Goal: Complete application form

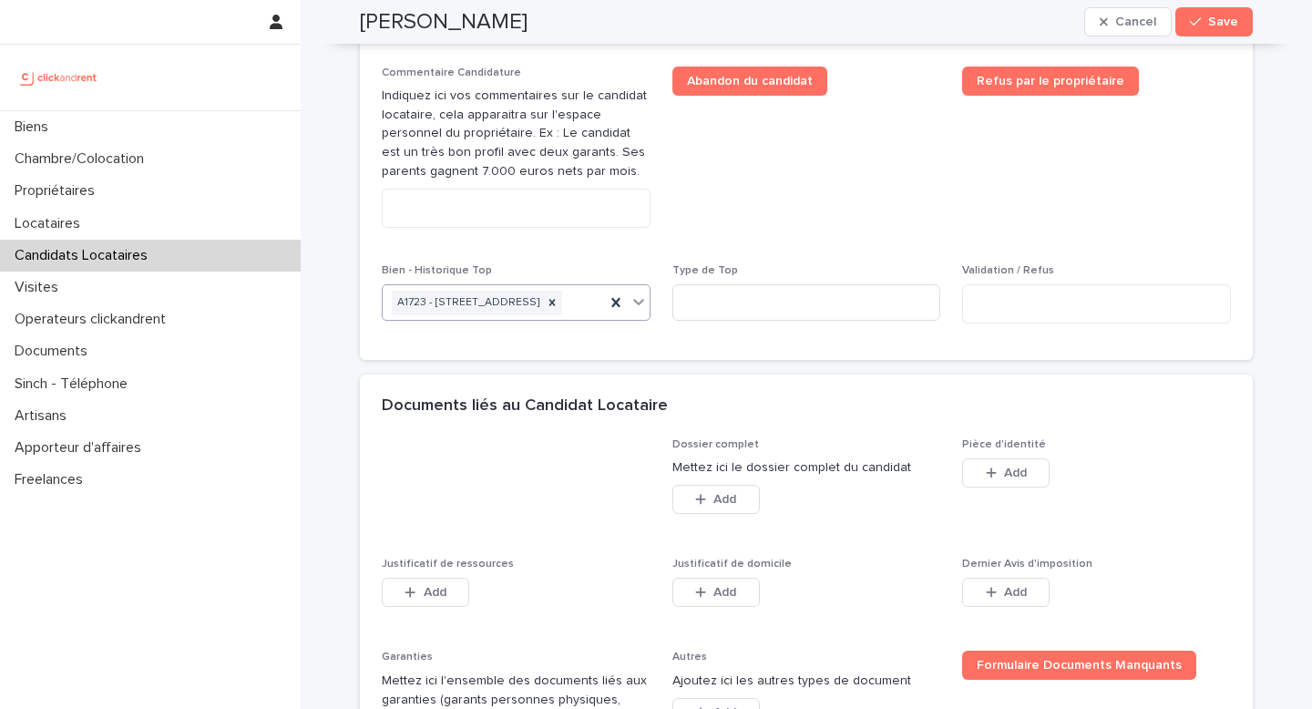
scroll to position [1038, 0]
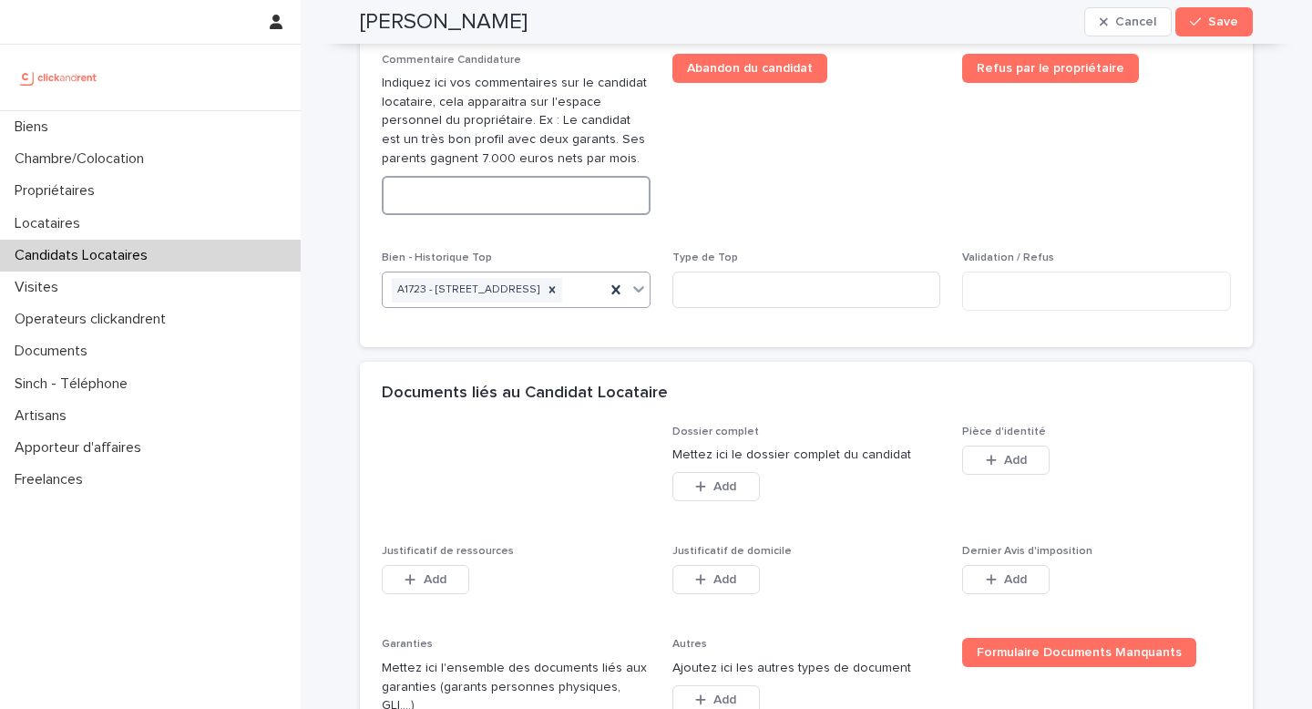
click at [546, 215] on textarea at bounding box center [516, 195] width 269 height 39
paste textarea "**********"
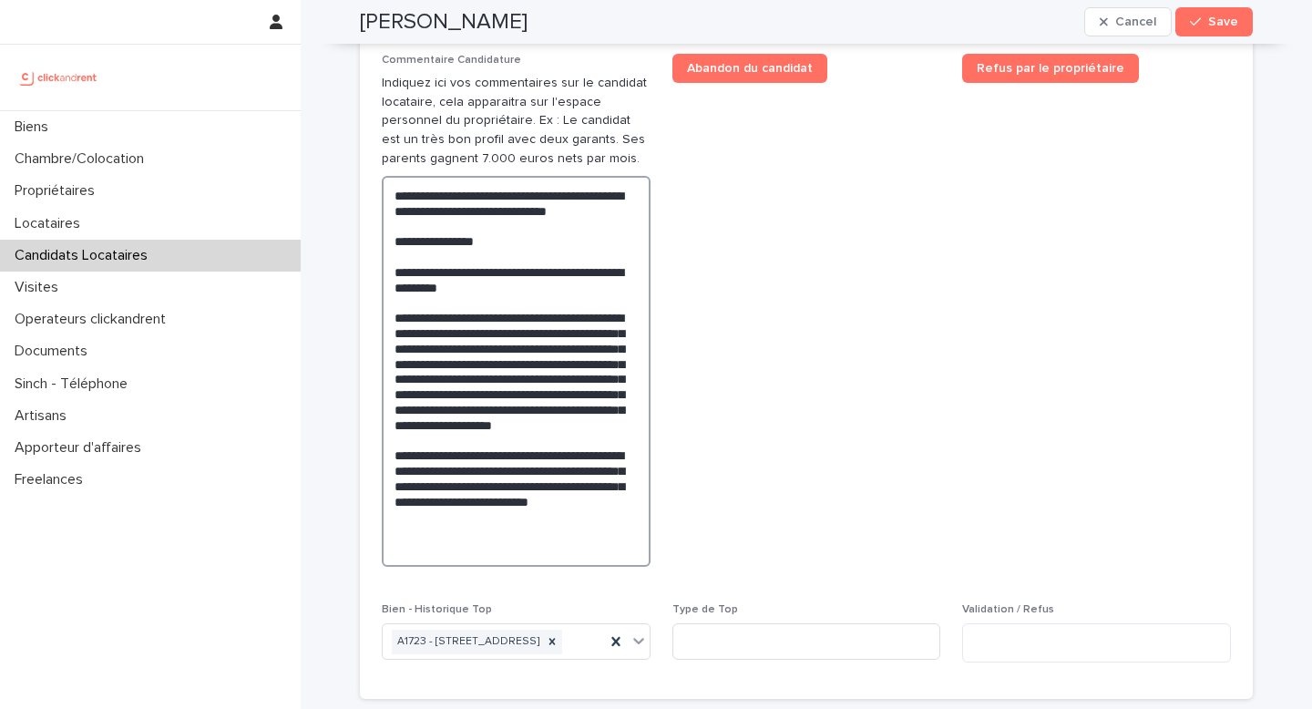
drag, startPoint x: 438, startPoint y: 262, endPoint x: 578, endPoint y: 243, distance: 140.7
click at [578, 243] on textarea "**********" at bounding box center [516, 371] width 269 height 391
drag, startPoint x: 515, startPoint y: 294, endPoint x: 395, endPoint y: 288, distance: 120.5
click at [395, 288] on textarea "**********" at bounding box center [516, 371] width 269 height 391
drag, startPoint x: 458, startPoint y: 229, endPoint x: 369, endPoint y: 235, distance: 89.5
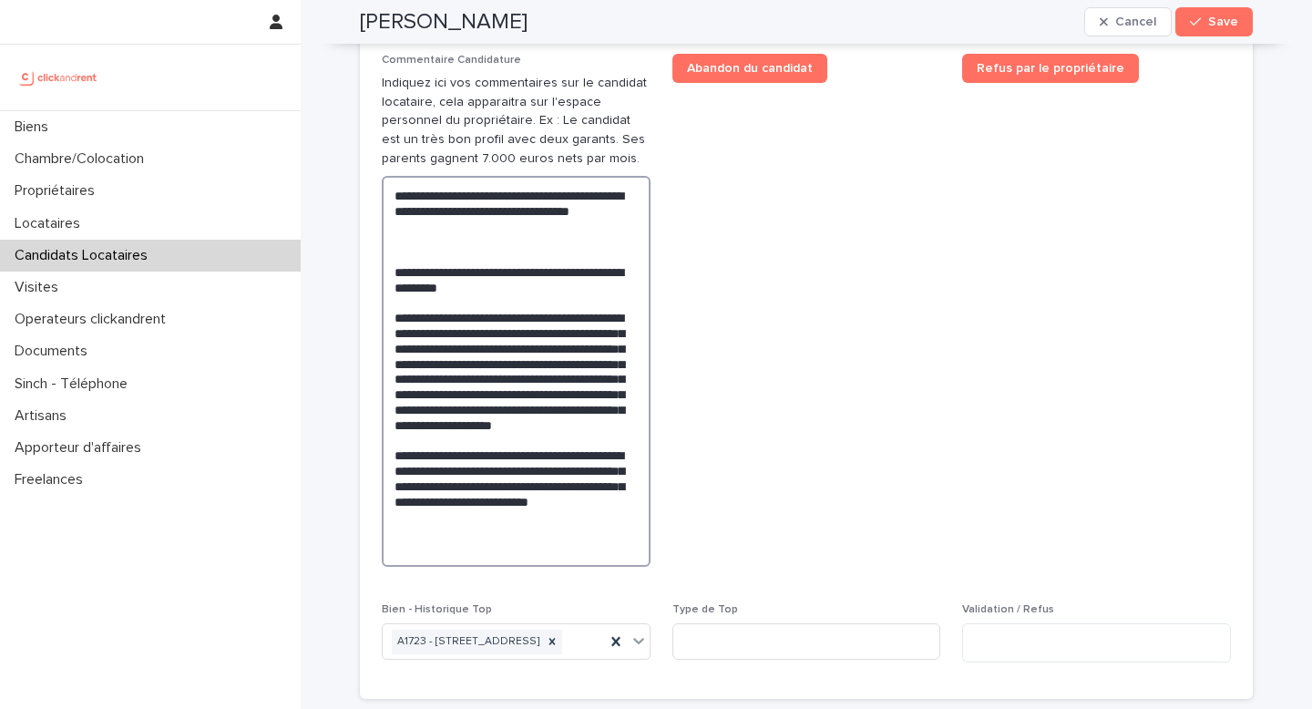
click at [369, 235] on div "Situation d'emploi ******** Revenus mensuels *** Type de personne Particulier S…" at bounding box center [806, 213] width 893 height 971
paste textarea "******"
drag, startPoint x: 504, startPoint y: 322, endPoint x: 371, endPoint y: 314, distance: 133.3
click at [371, 314] on div "Situation d'emploi ******** Revenus mensuels *** Type de personne Particulier S…" at bounding box center [806, 213] width 893 height 971
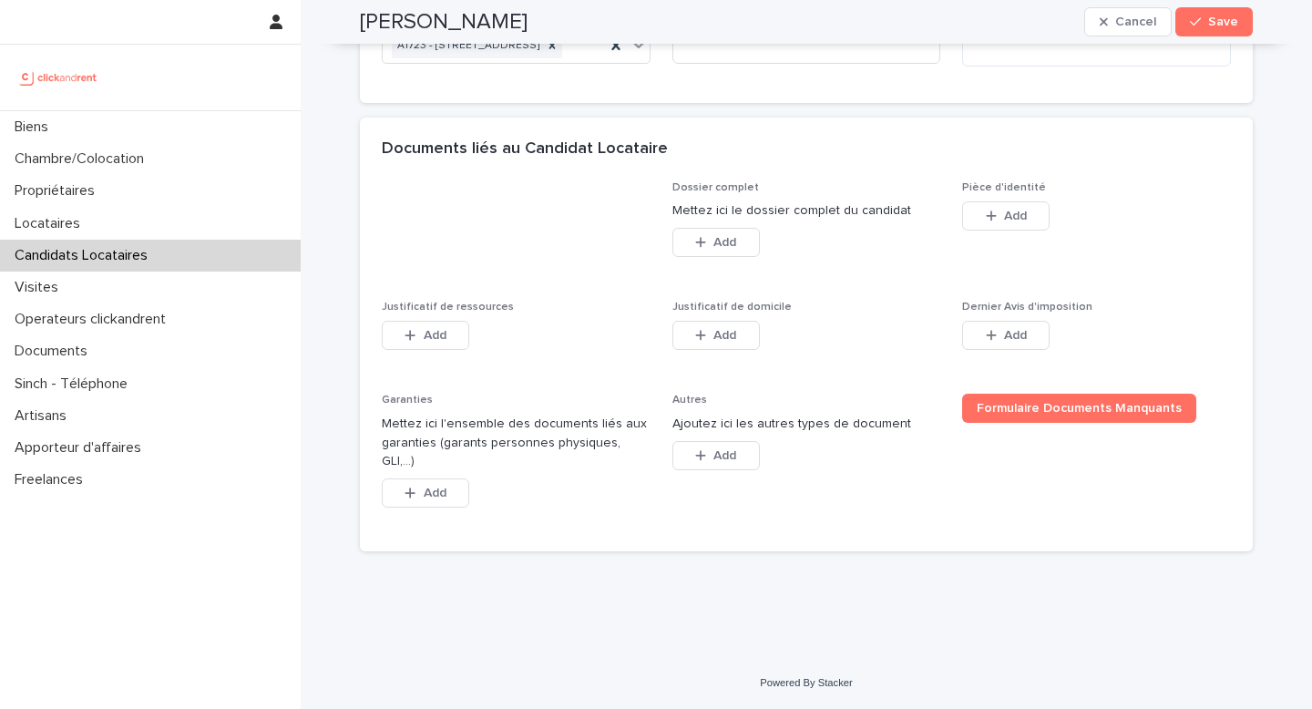
scroll to position [1653, 0]
type textarea "**********"
click at [735, 249] on span "Add" at bounding box center [725, 242] width 23 height 13
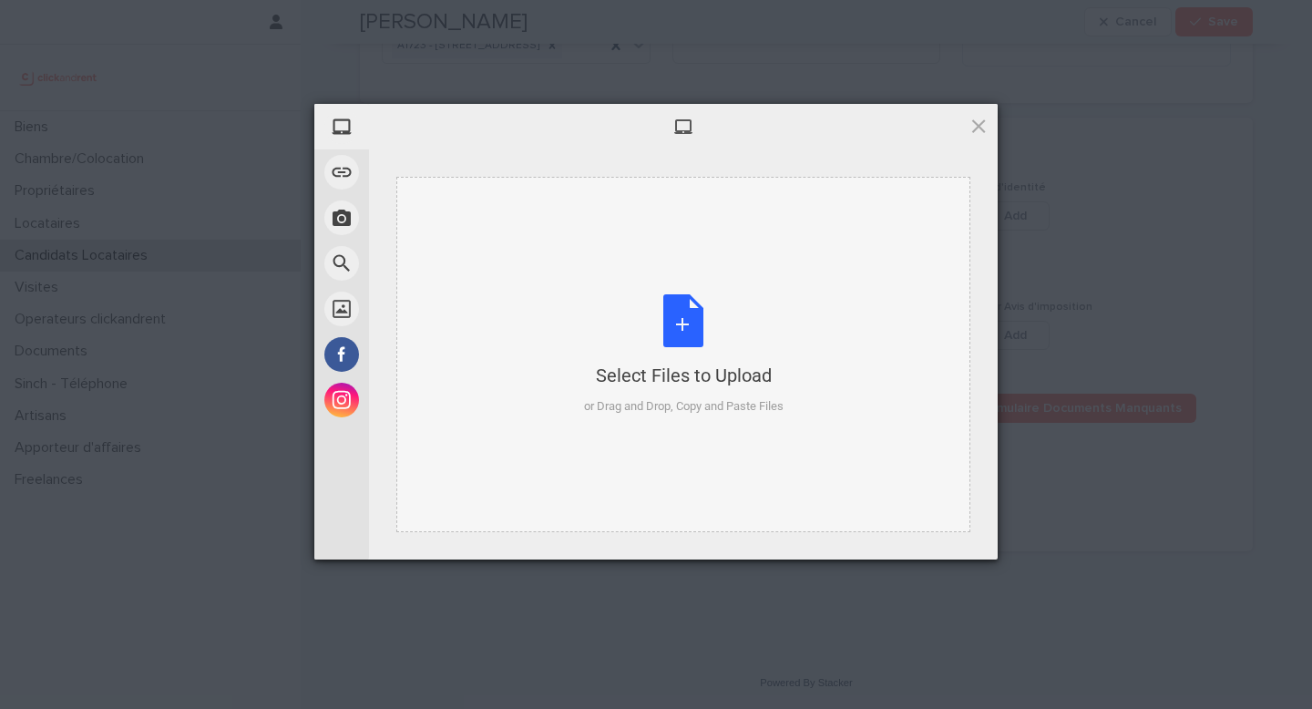
click at [688, 325] on div "Select Files to Upload or Drag and Drop, Copy and Paste Files" at bounding box center [684, 354] width 200 height 121
click at [972, 135] on span at bounding box center [979, 126] width 20 height 20
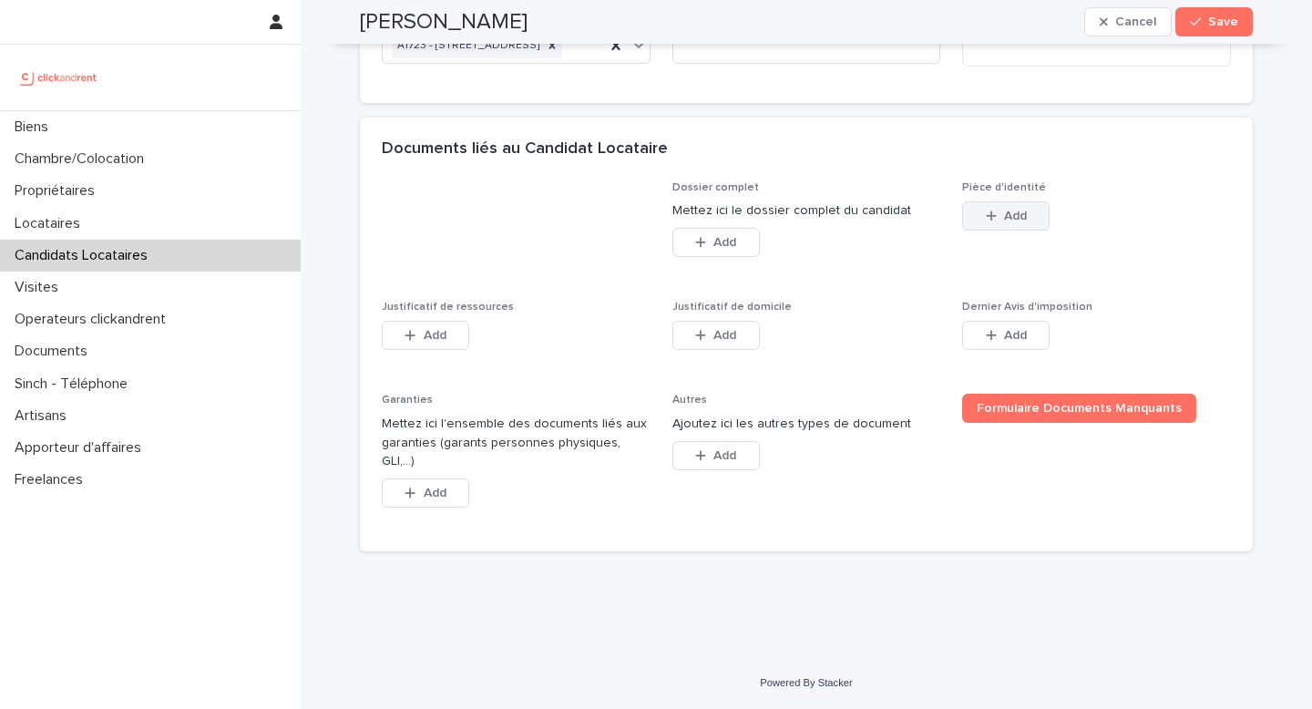
click at [1032, 230] on button "Add" at bounding box center [1005, 215] width 87 height 29
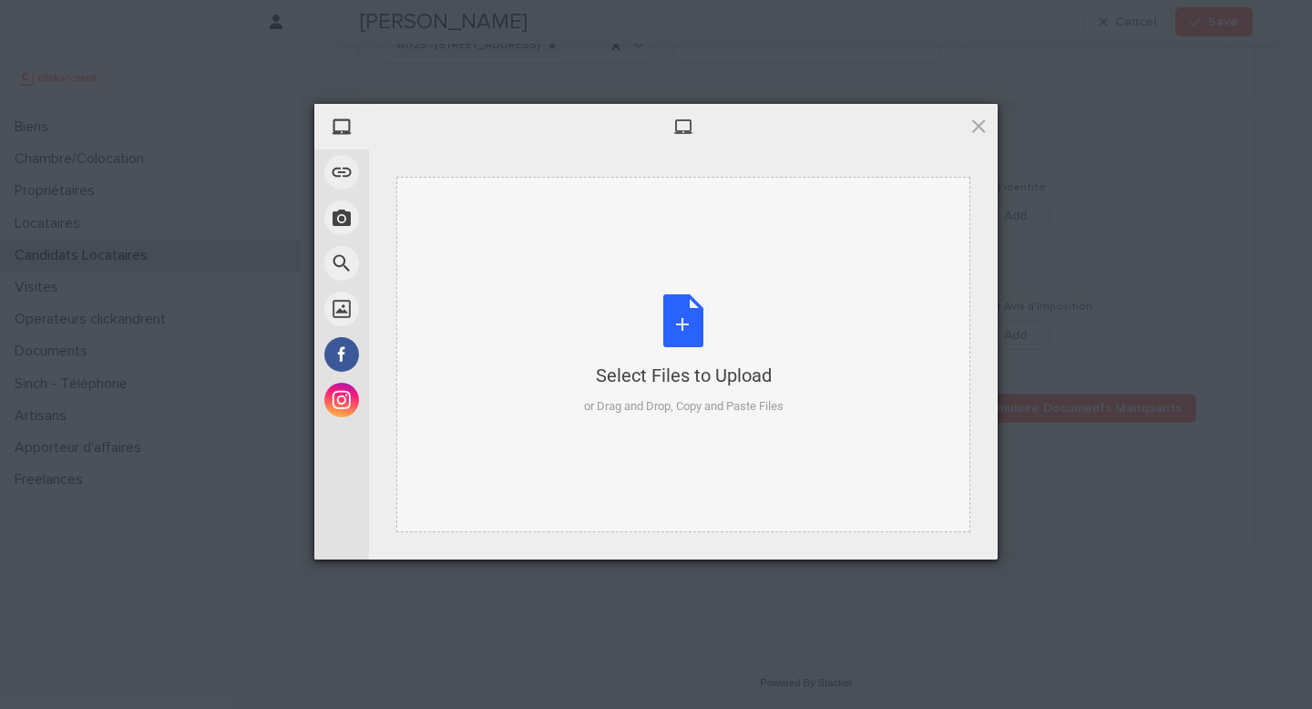
click at [689, 331] on div "Select Files to Upload or Drag and Drop, Copy and Paste Files" at bounding box center [684, 354] width 200 height 121
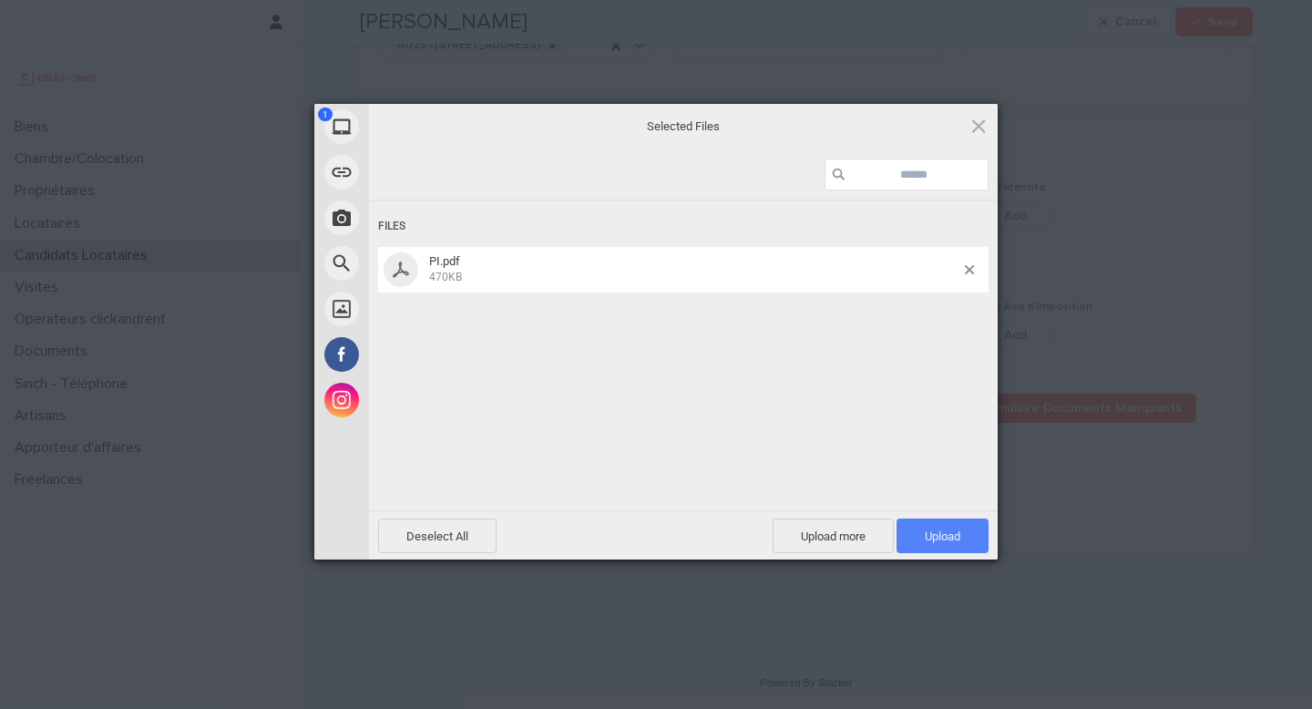
click at [932, 529] on span "Upload 1" at bounding box center [943, 536] width 36 height 14
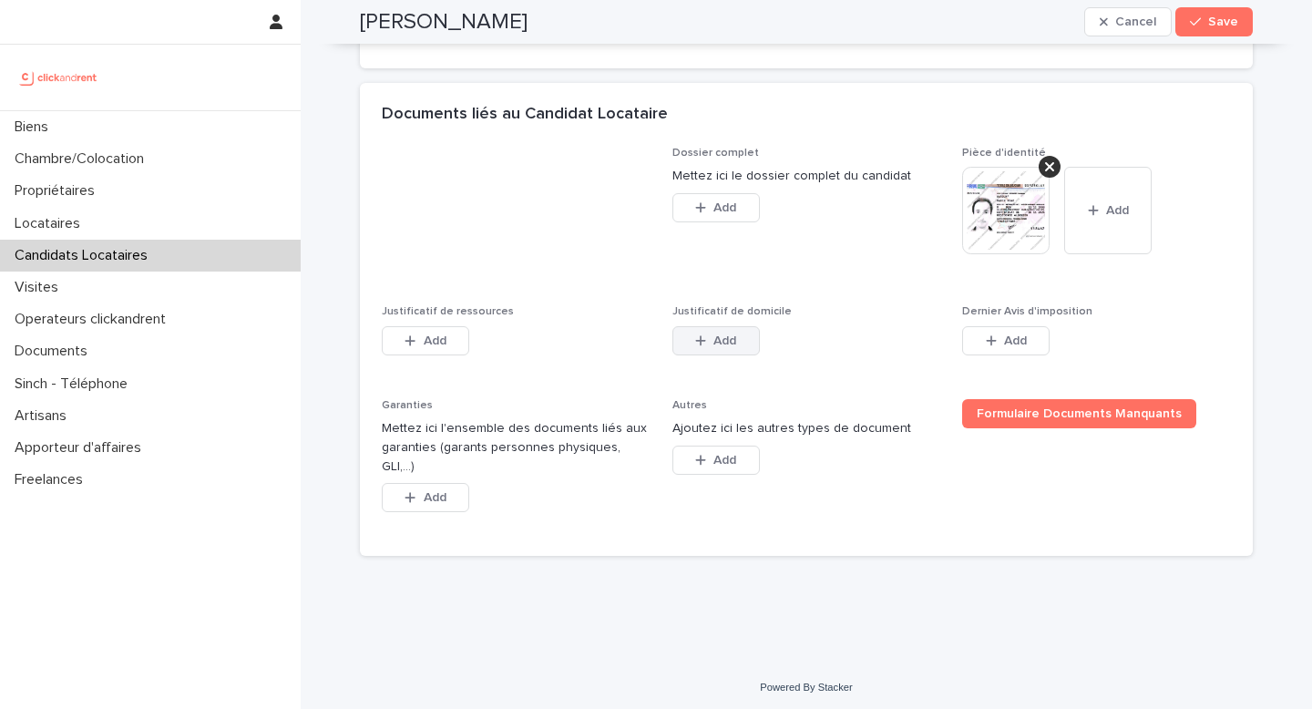
click at [716, 347] on span "Add" at bounding box center [725, 340] width 23 height 13
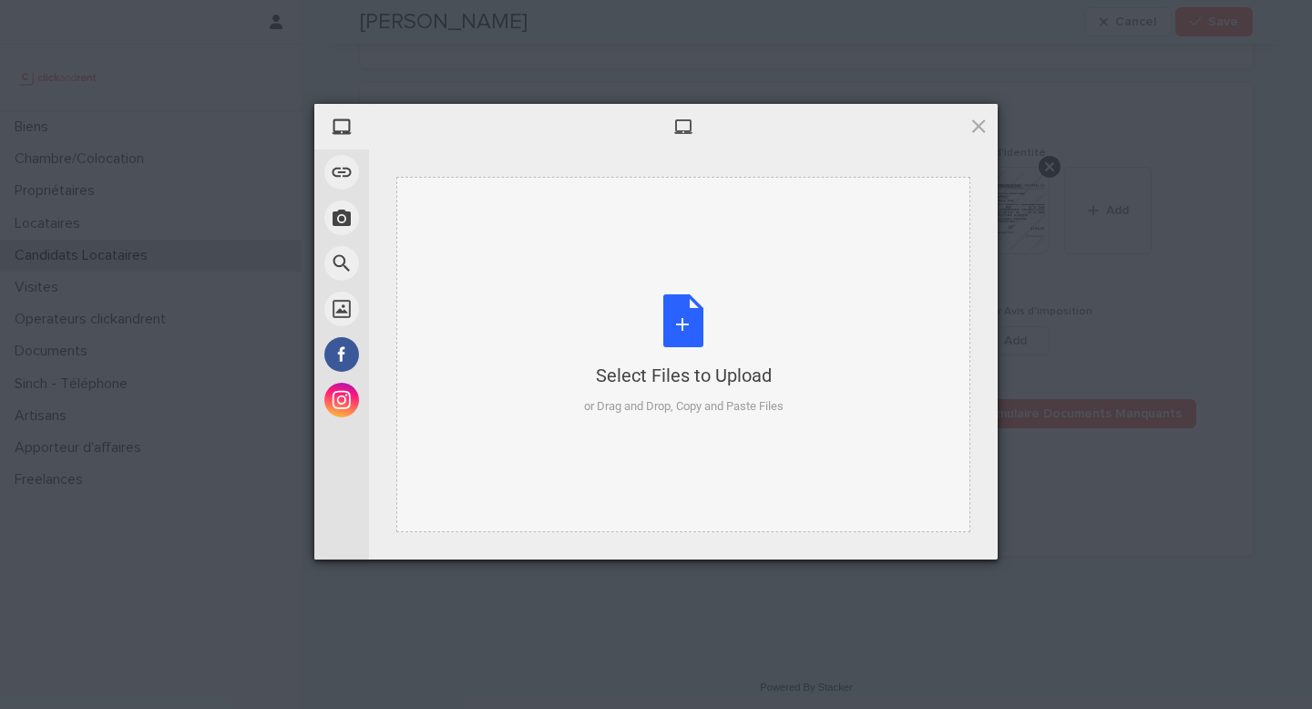
click at [678, 304] on div "Select Files to Upload or Drag and Drop, Copy and Paste Files" at bounding box center [684, 354] width 200 height 121
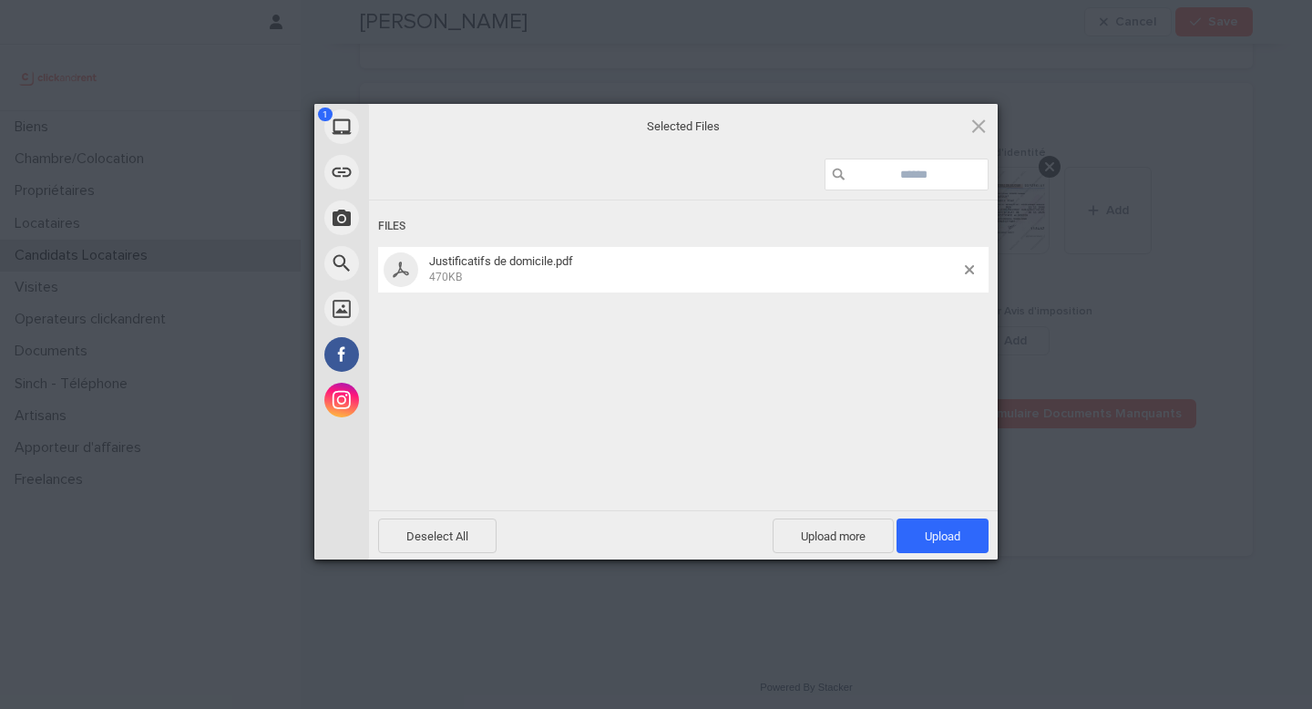
click at [980, 533] on span "Upload 1" at bounding box center [943, 536] width 92 height 35
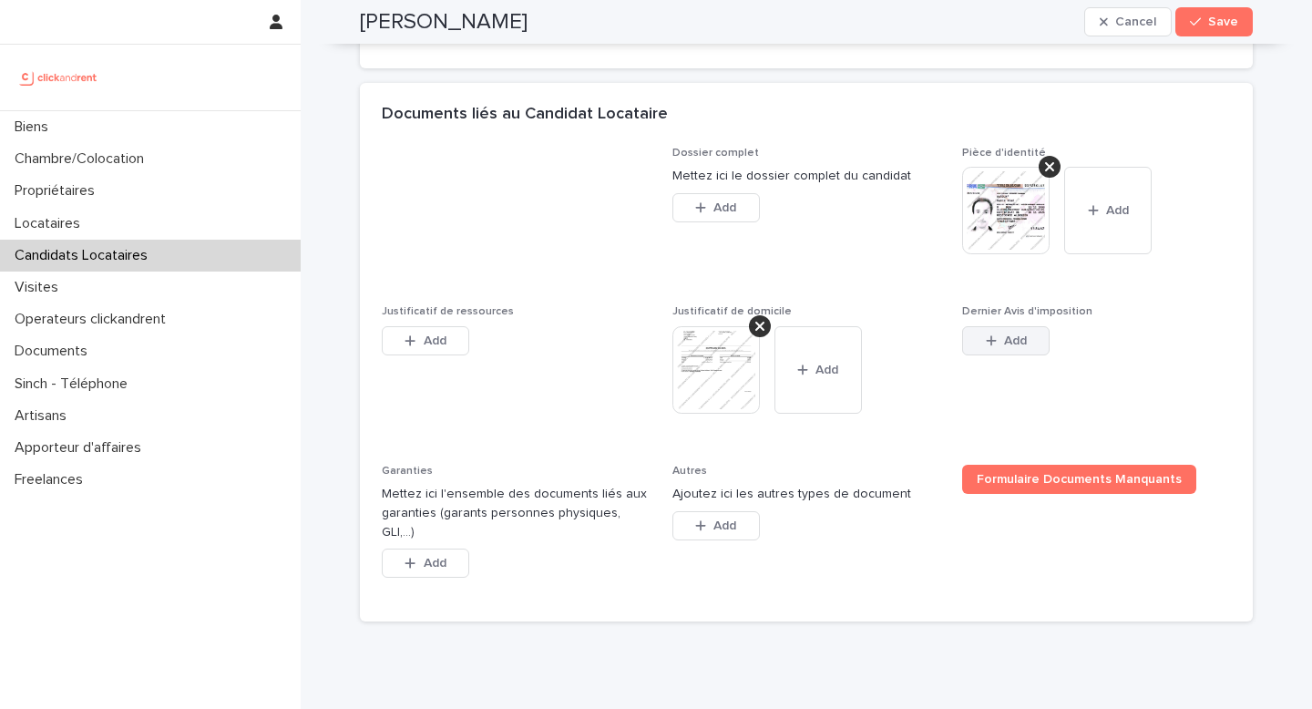
click at [1015, 347] on span "Add" at bounding box center [1015, 340] width 23 height 13
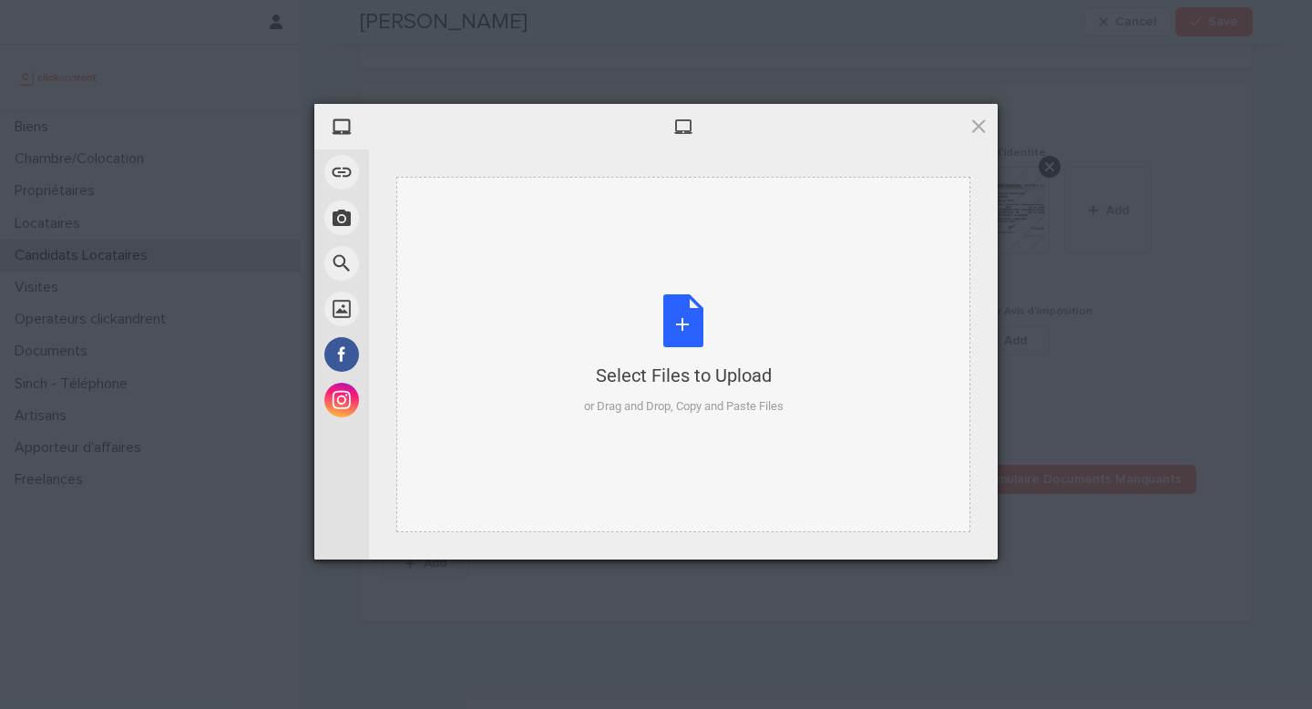
click at [714, 320] on div "Select Files to Upload or Drag and Drop, Copy and Paste Files" at bounding box center [684, 354] width 200 height 121
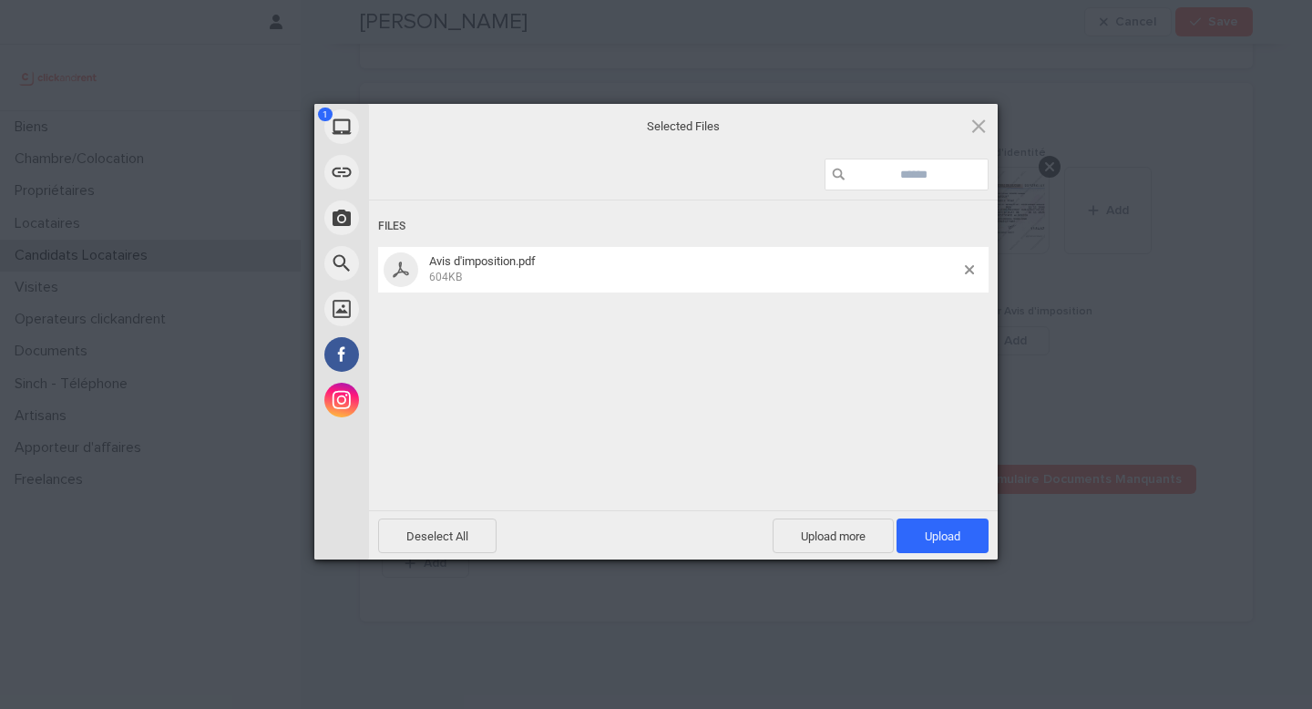
click at [974, 526] on span "Upload 1" at bounding box center [943, 536] width 92 height 35
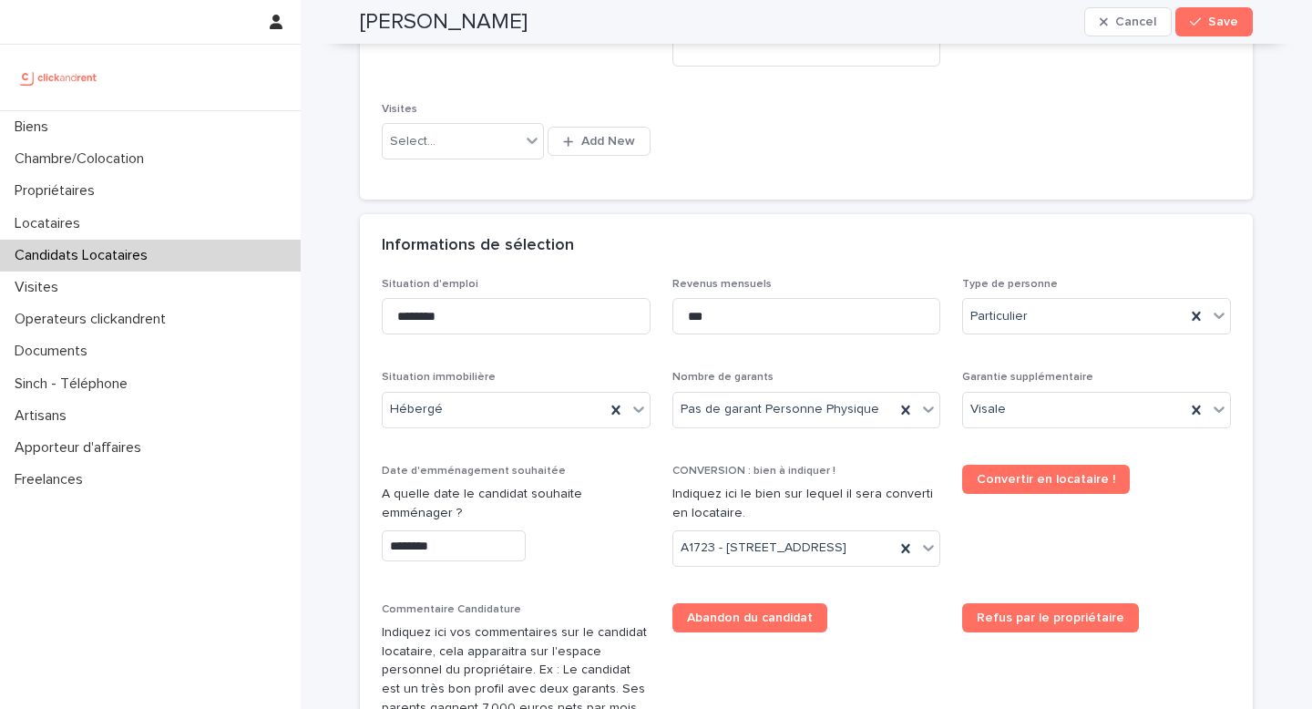
scroll to position [496, 0]
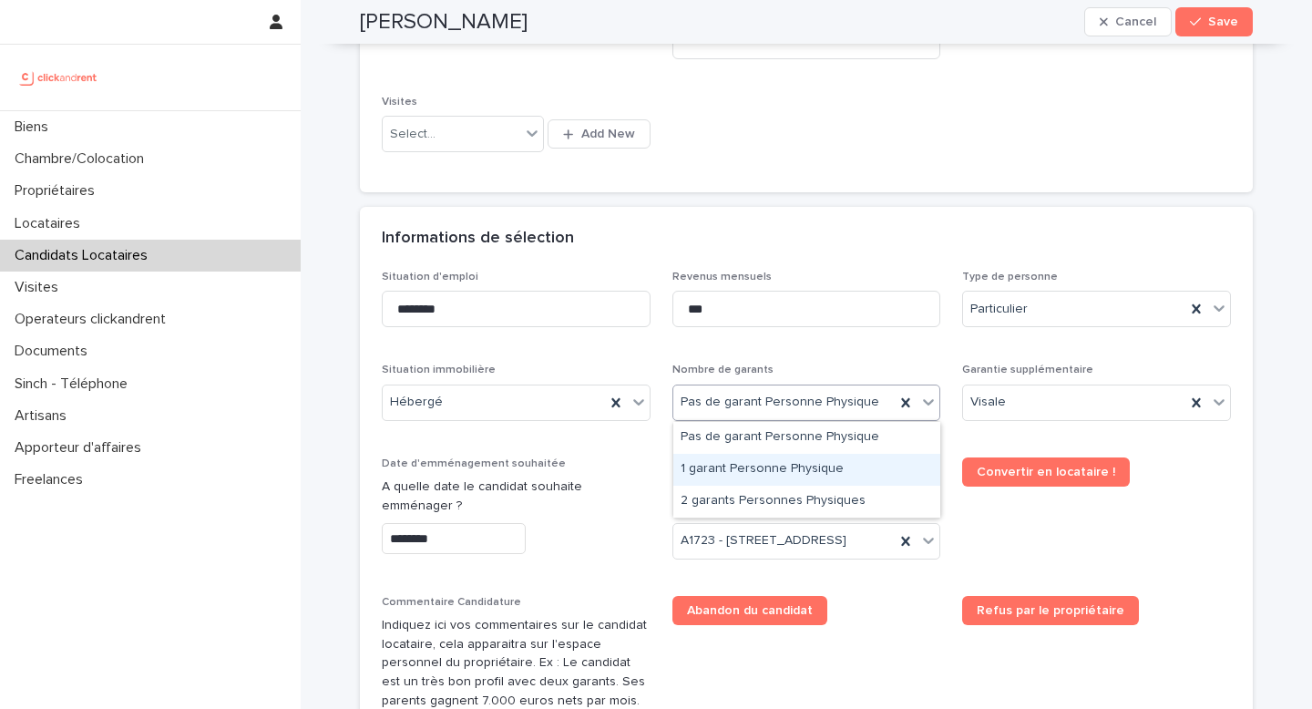
click at [748, 462] on div "1 garant Personne Physique" at bounding box center [806, 470] width 267 height 32
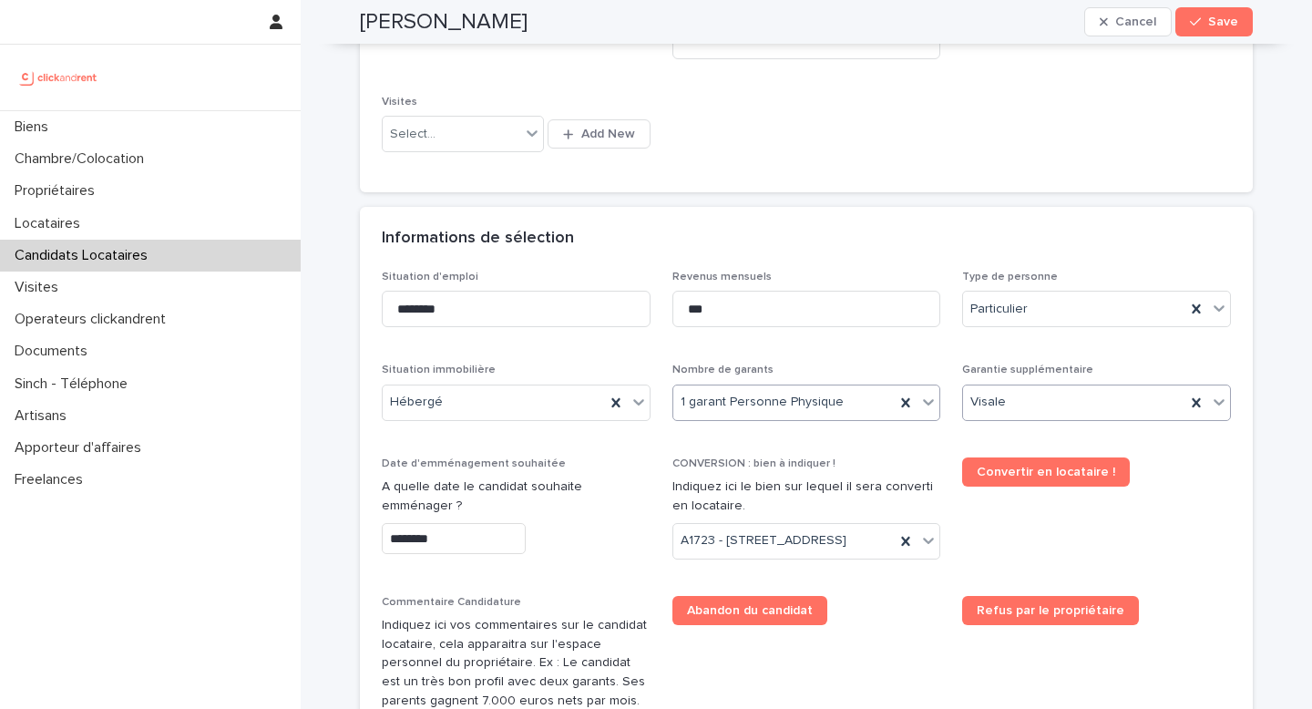
click at [1049, 409] on div "Visale" at bounding box center [1074, 402] width 222 height 30
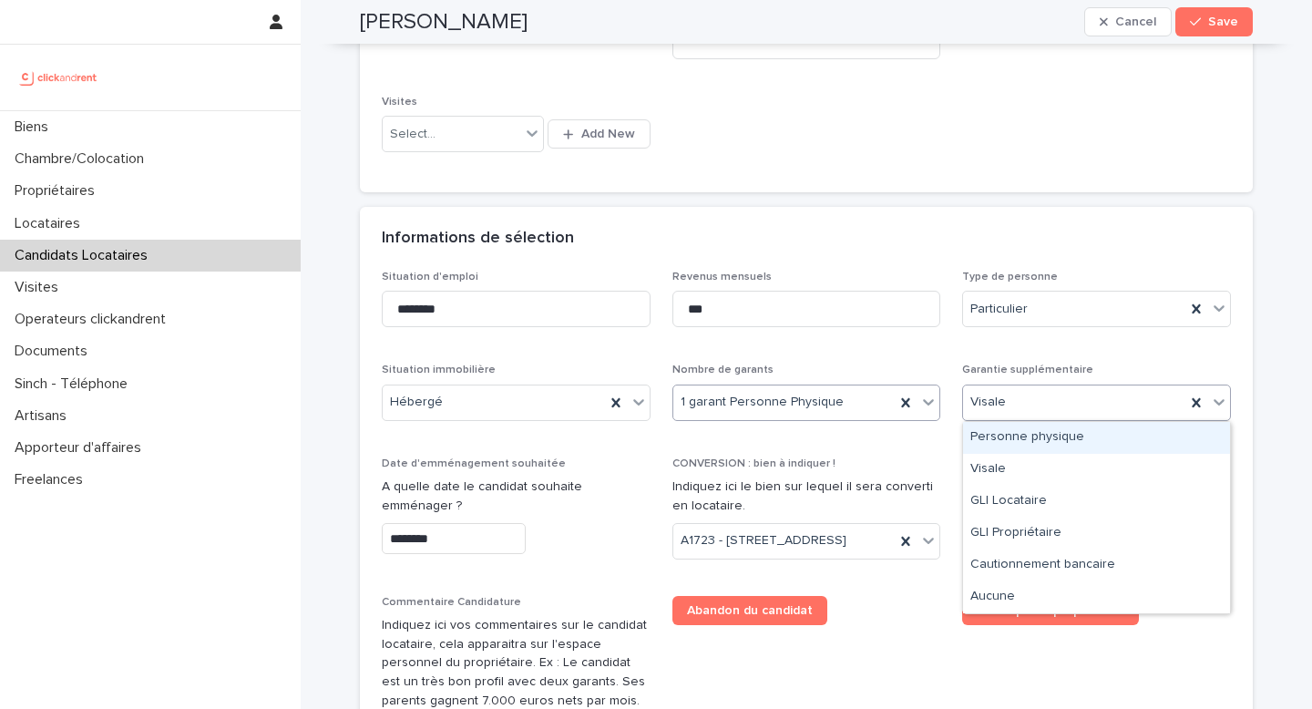
click at [1169, 437] on div "Personne physique" at bounding box center [1096, 438] width 267 height 32
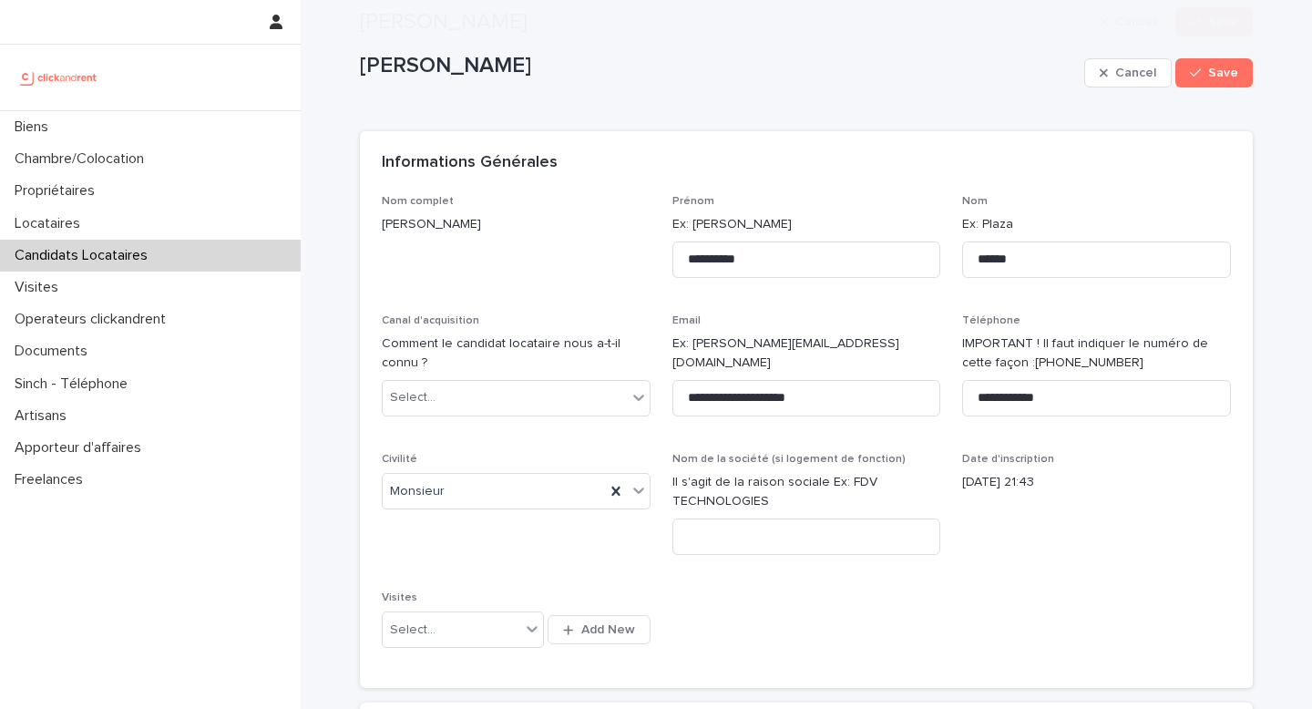
scroll to position [1758, 0]
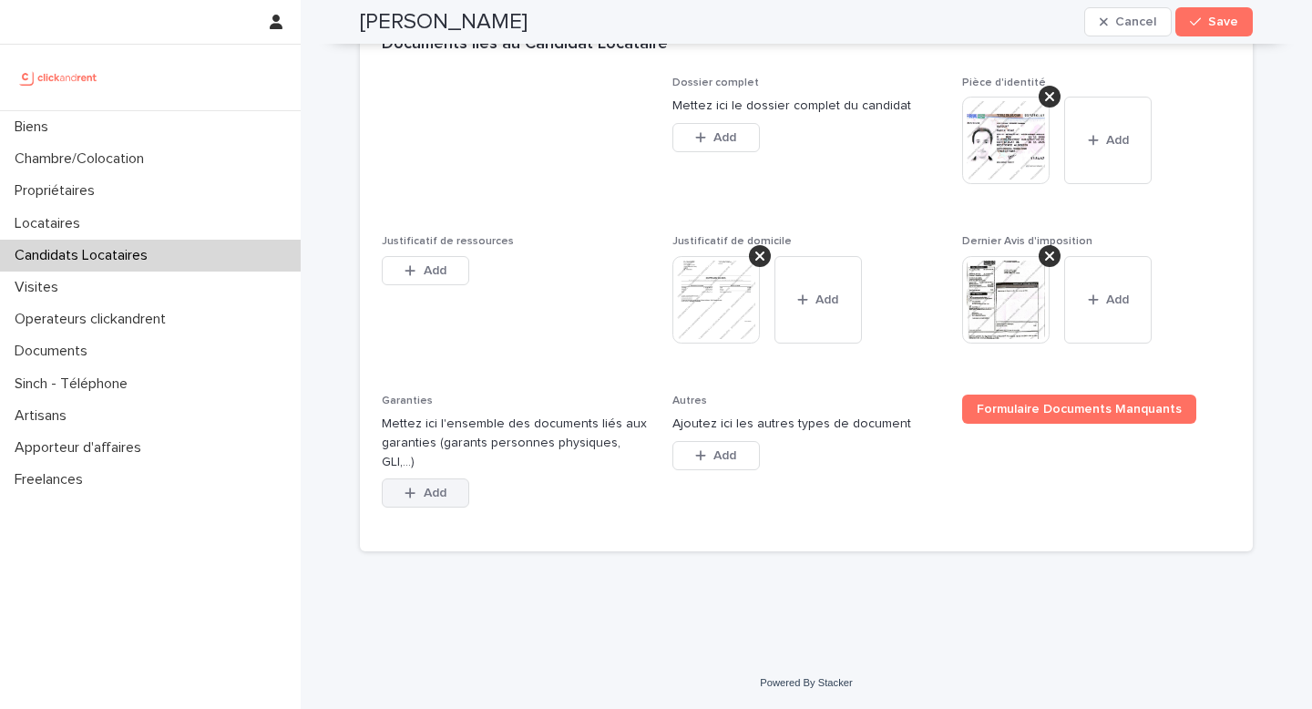
click at [457, 492] on button "Add" at bounding box center [425, 492] width 87 height 29
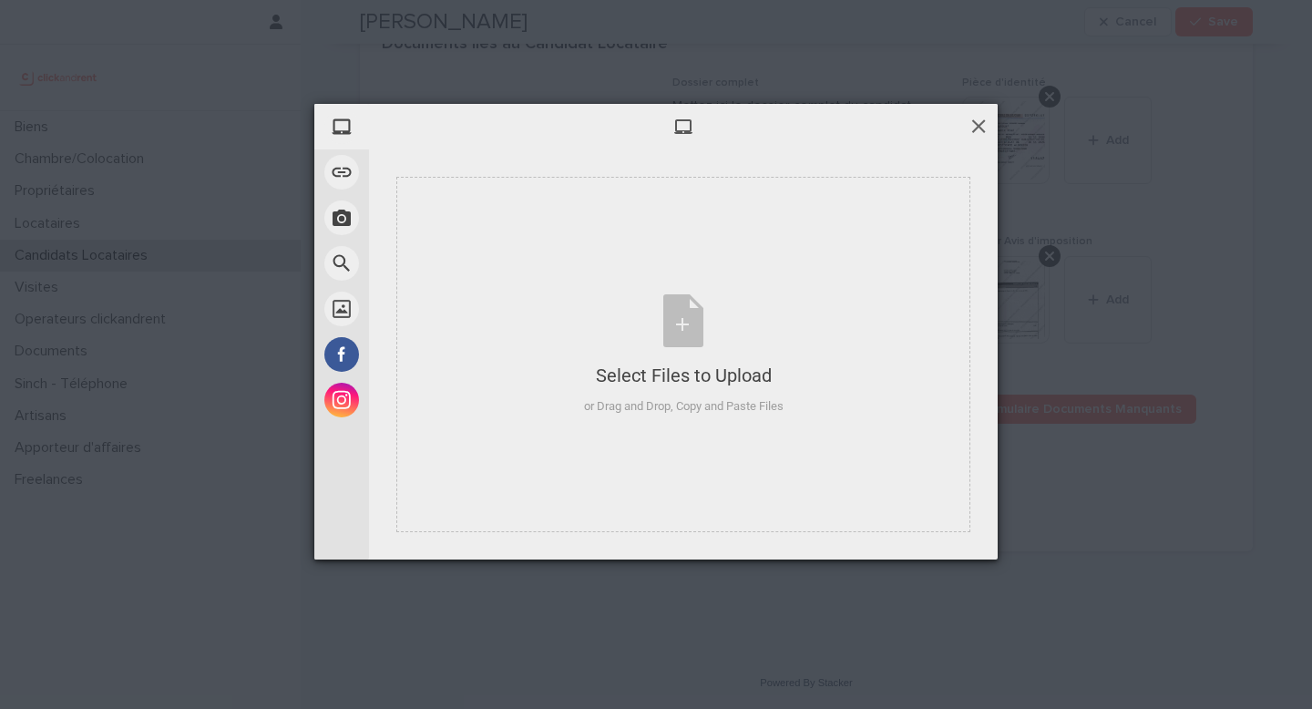
click at [978, 132] on span at bounding box center [979, 126] width 20 height 20
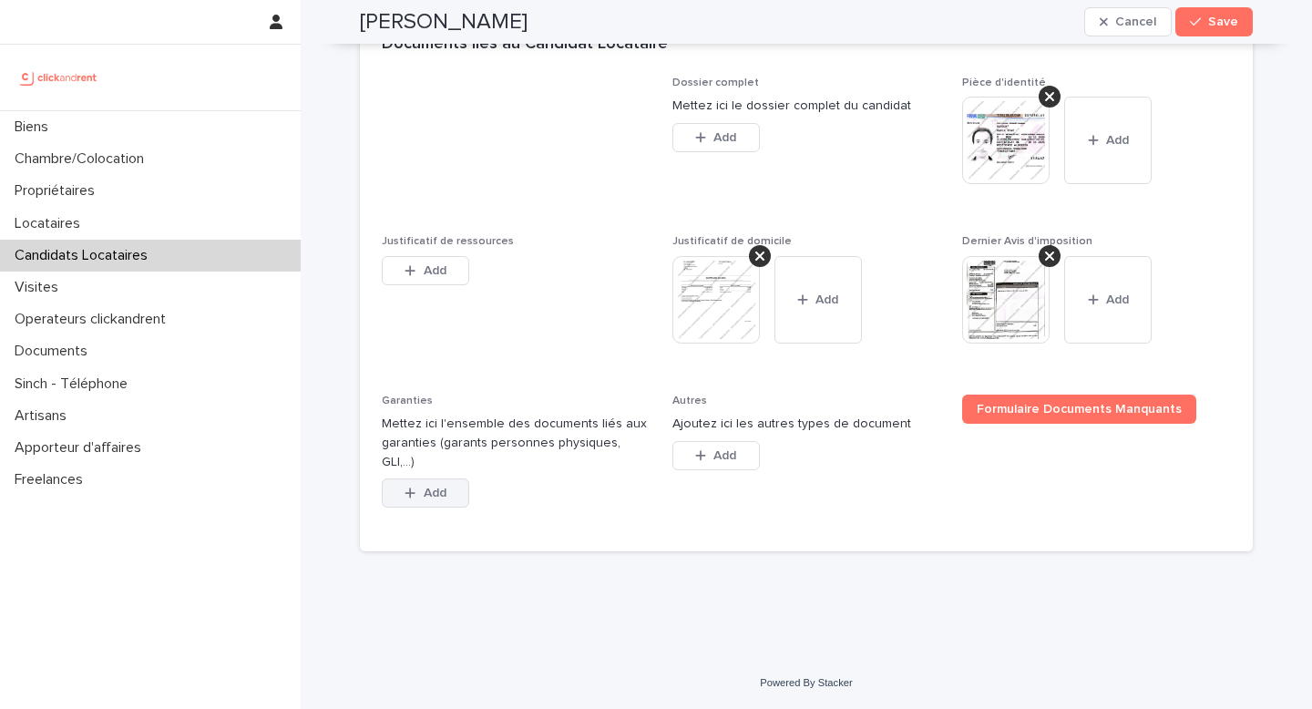
click at [437, 486] on button "Add" at bounding box center [425, 492] width 87 height 29
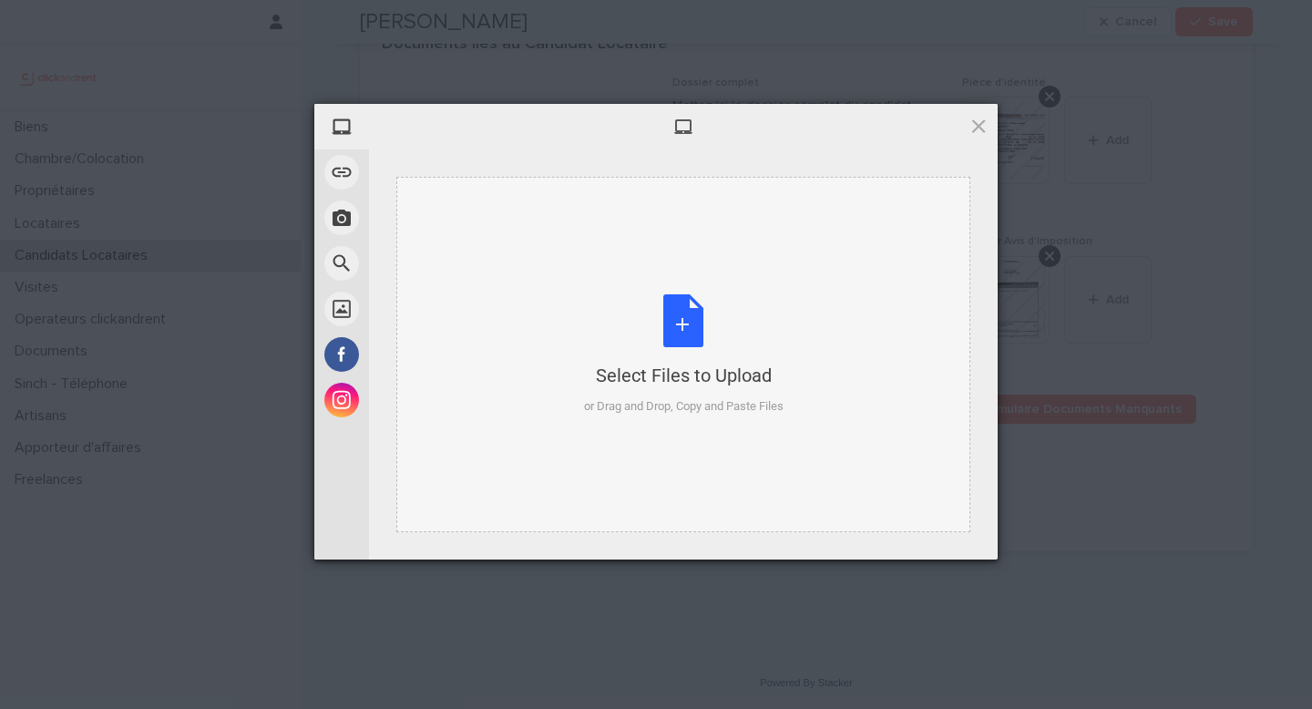
click at [698, 324] on div "Select Files to Upload or Drag and Drop, Copy and Paste Files" at bounding box center [684, 354] width 200 height 121
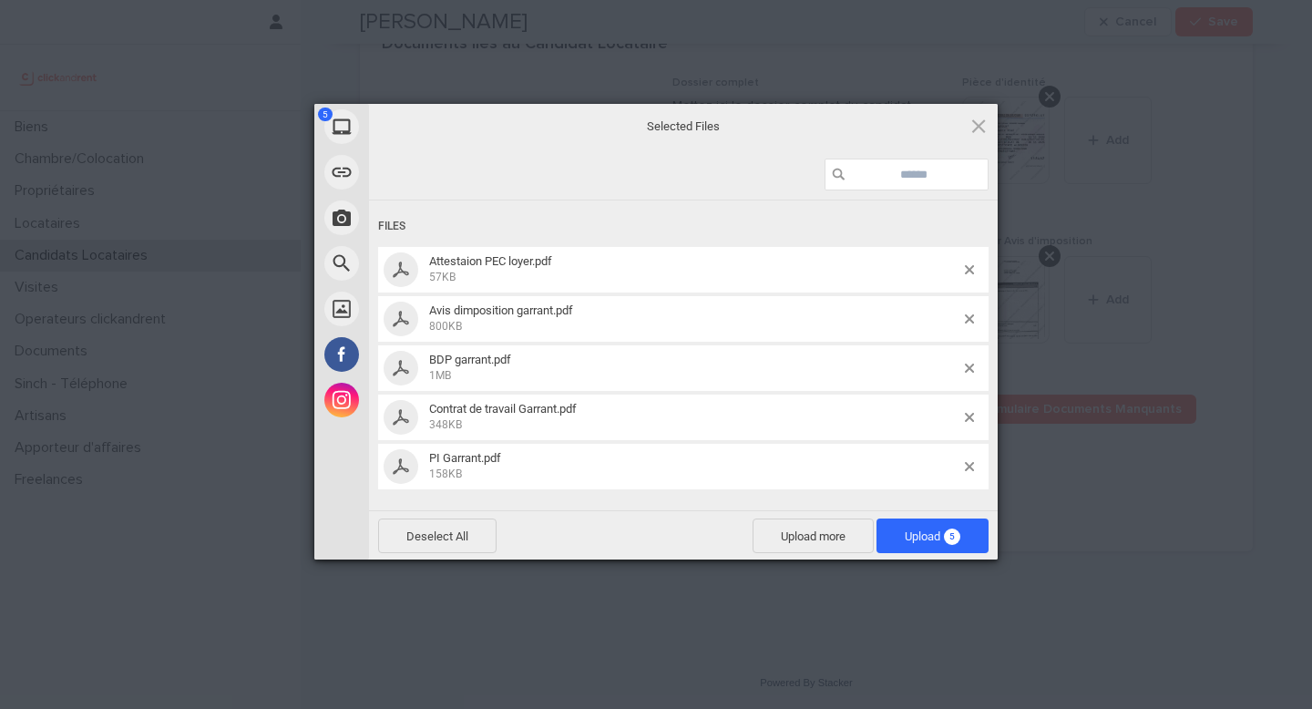
click at [964, 530] on span "Upload 5" at bounding box center [933, 536] width 112 height 35
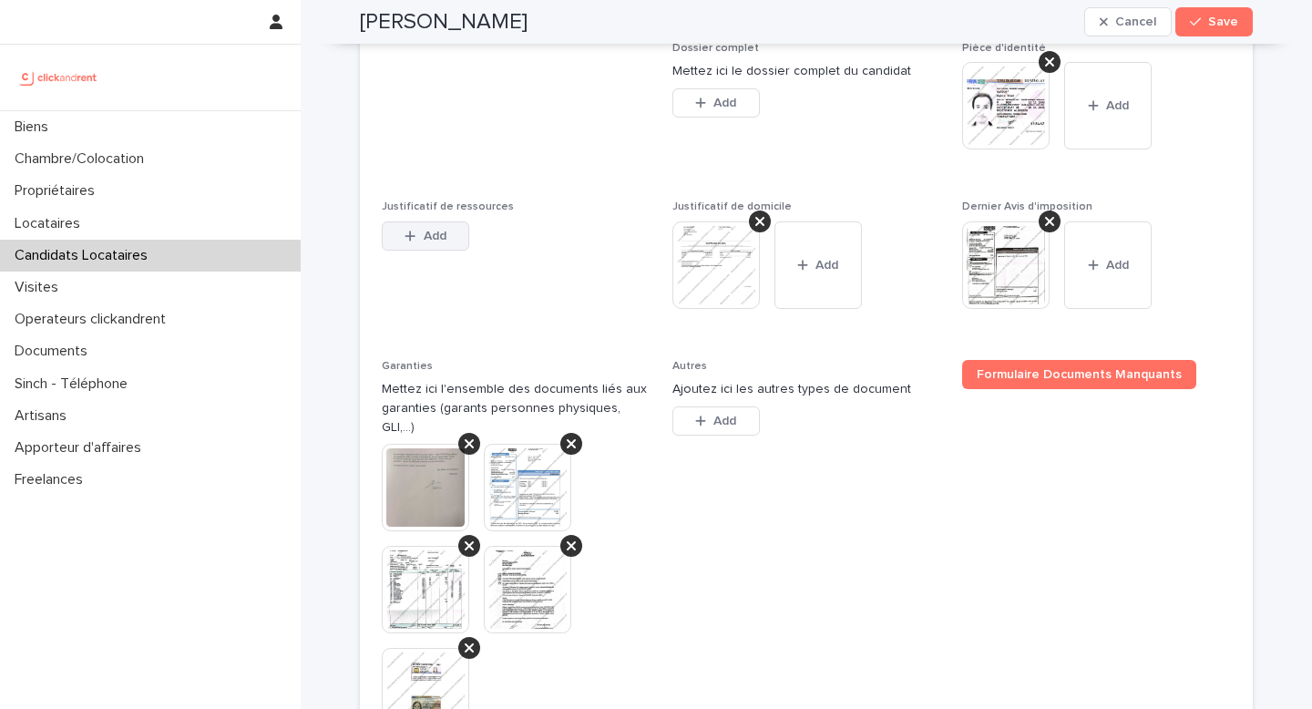
click at [439, 251] on button "Add" at bounding box center [425, 235] width 87 height 29
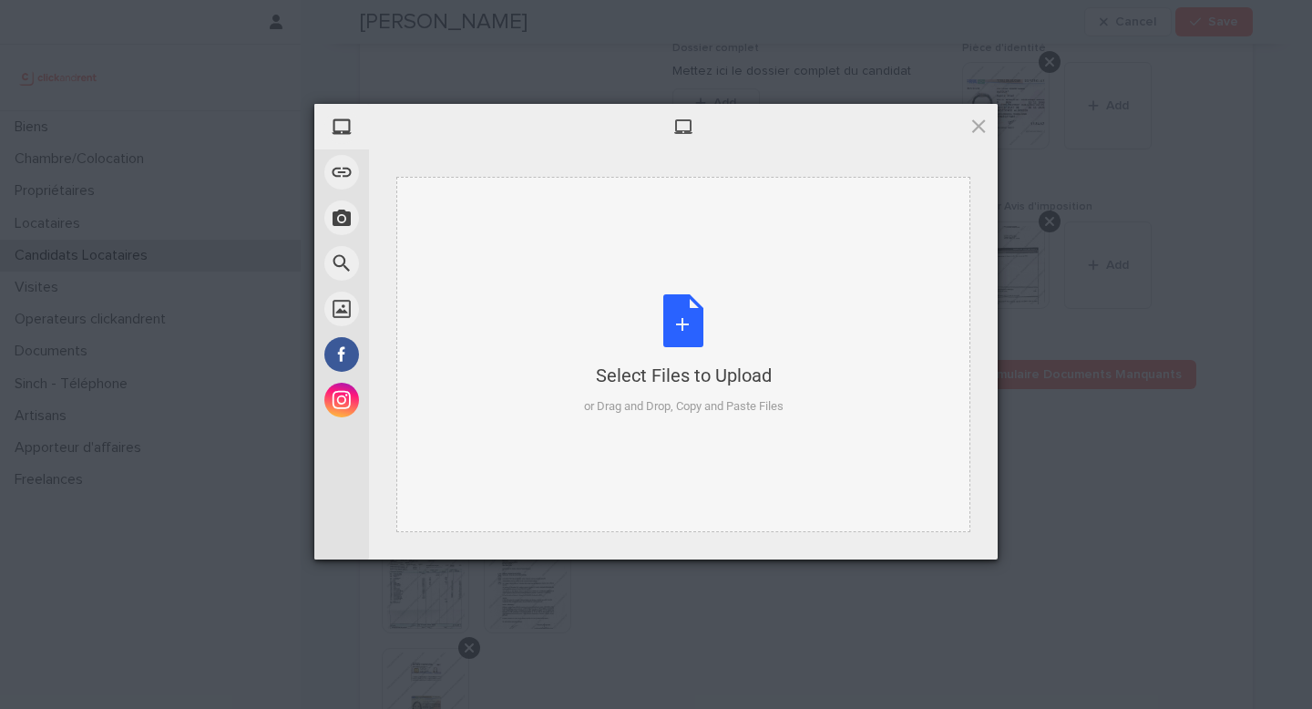
click at [681, 324] on div "Select Files to Upload or Drag and Drop, Copy and Paste Files" at bounding box center [684, 354] width 200 height 121
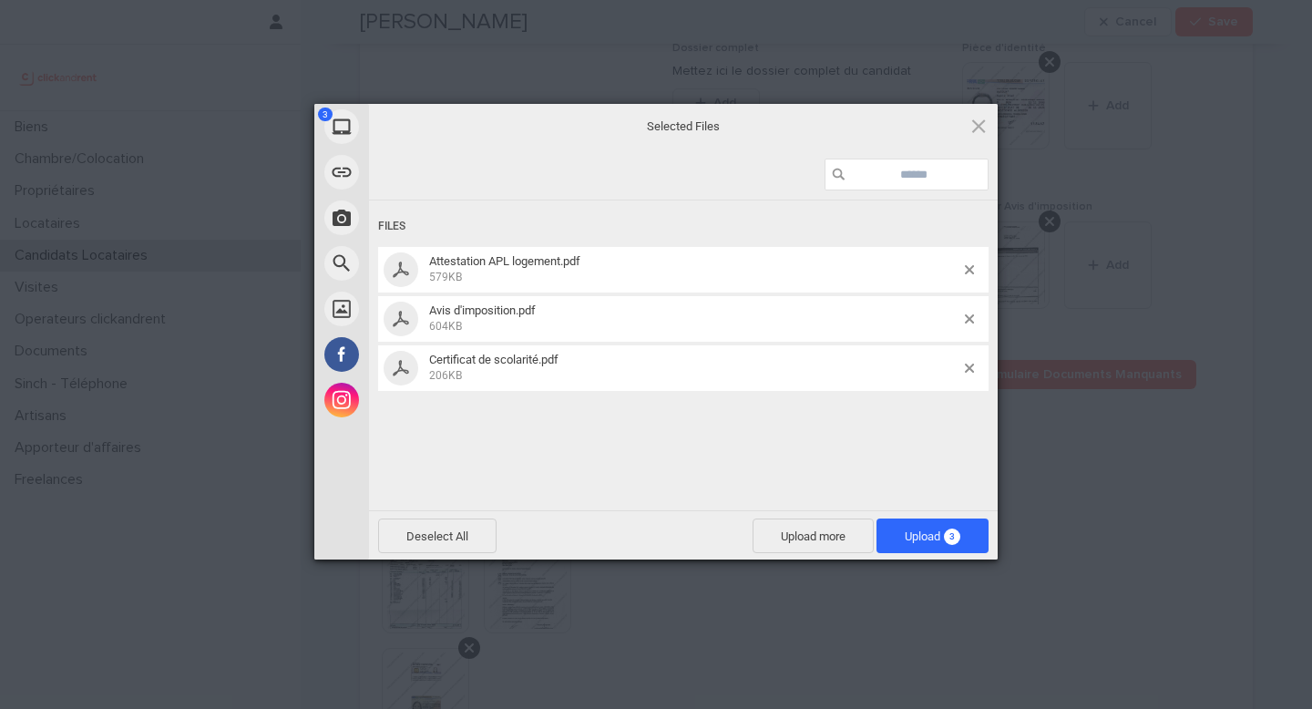
click at [971, 529] on span "Upload 3" at bounding box center [933, 536] width 112 height 35
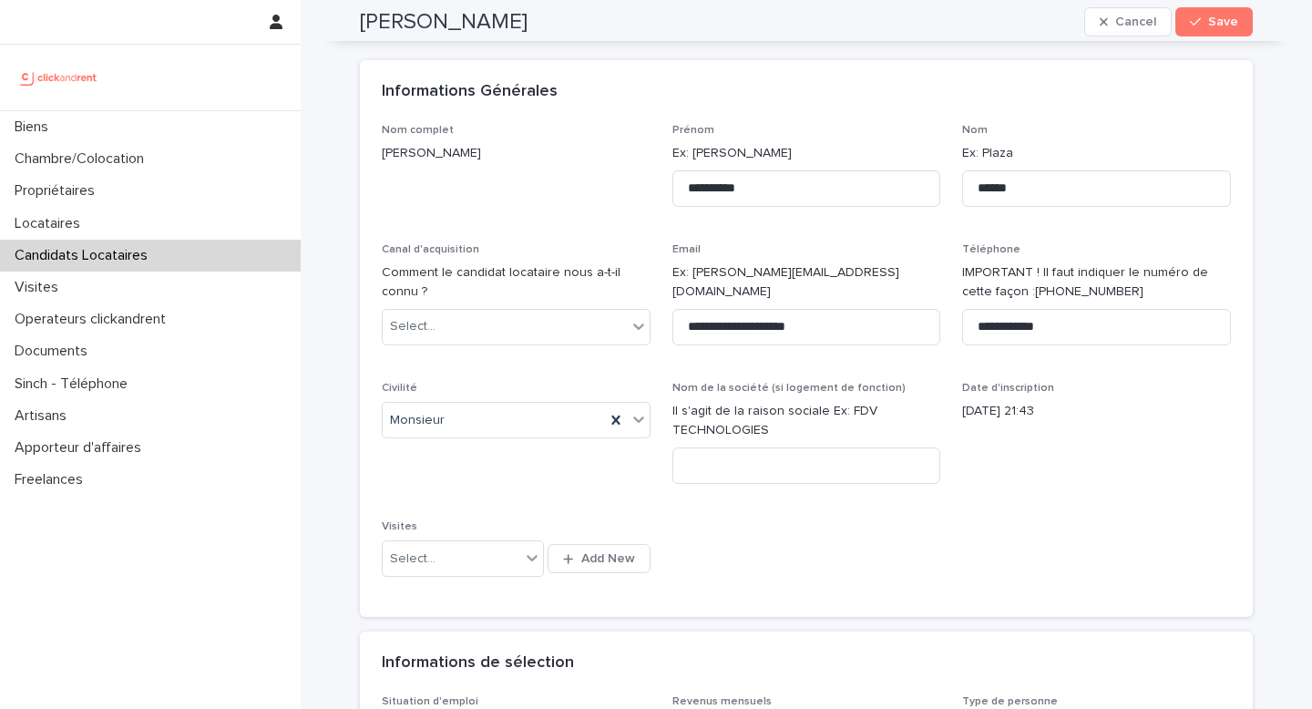
scroll to position [0, 0]
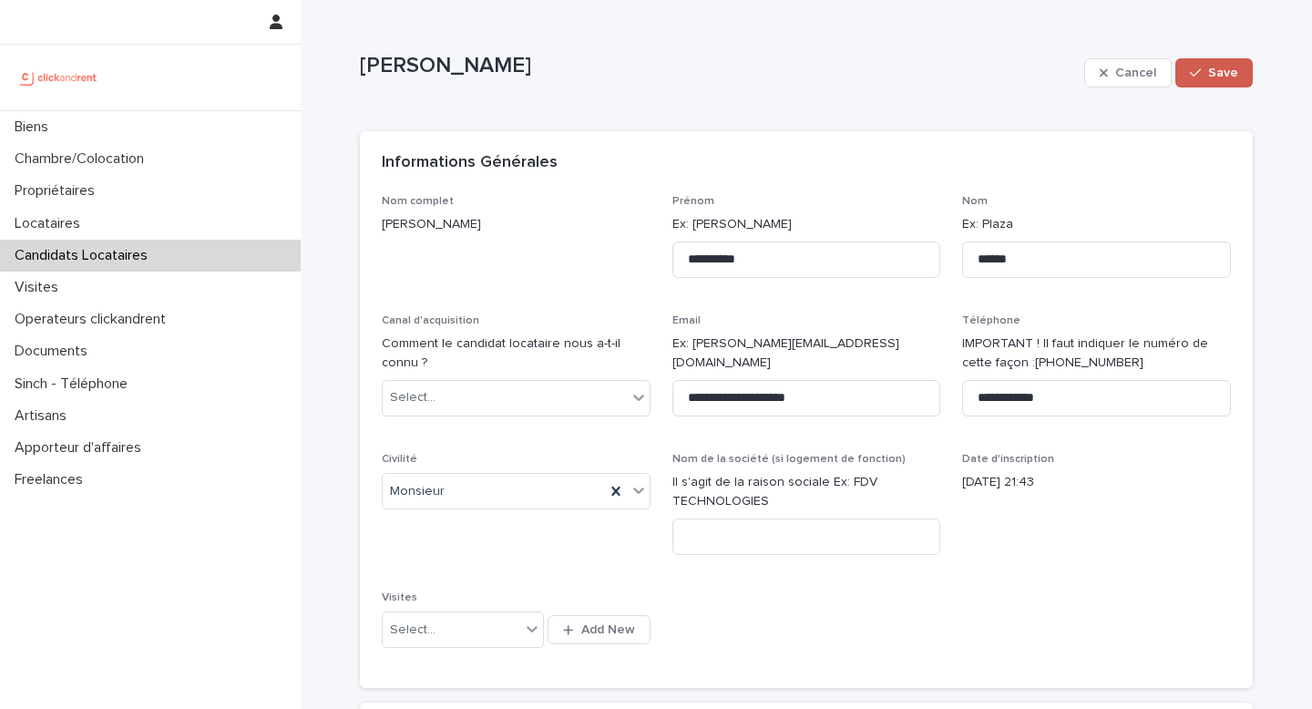
click at [1234, 75] on span "Save" at bounding box center [1223, 73] width 30 height 13
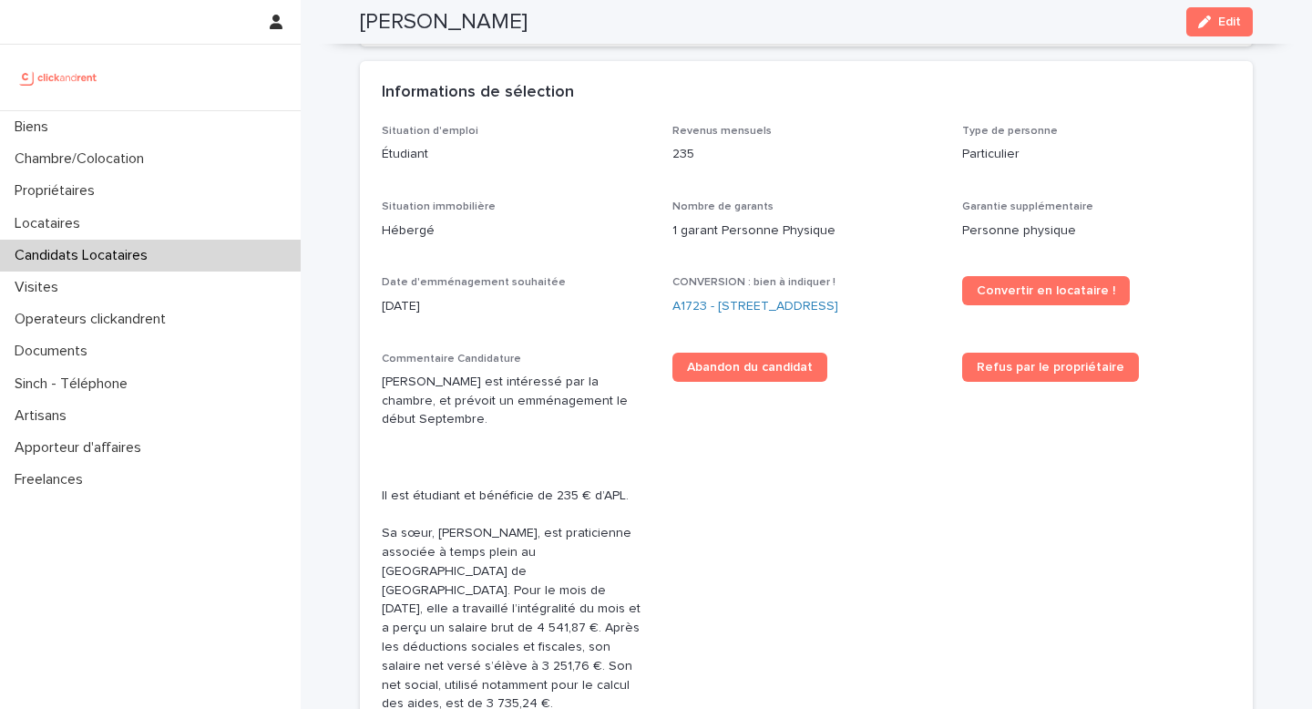
scroll to position [452, 0]
click at [796, 305] on link "A1723 - [STREET_ADDRESS]" at bounding box center [756, 305] width 166 height 19
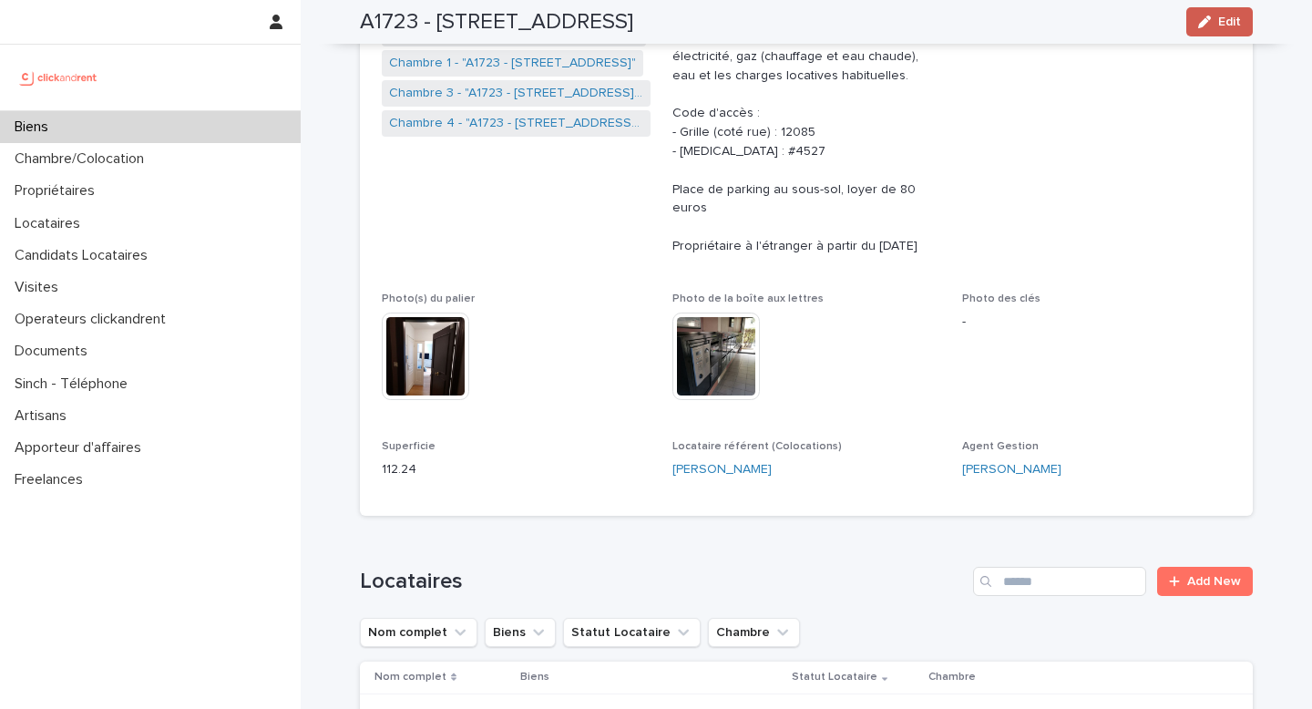
click at [1230, 19] on span "Edit" at bounding box center [1229, 21] width 23 height 13
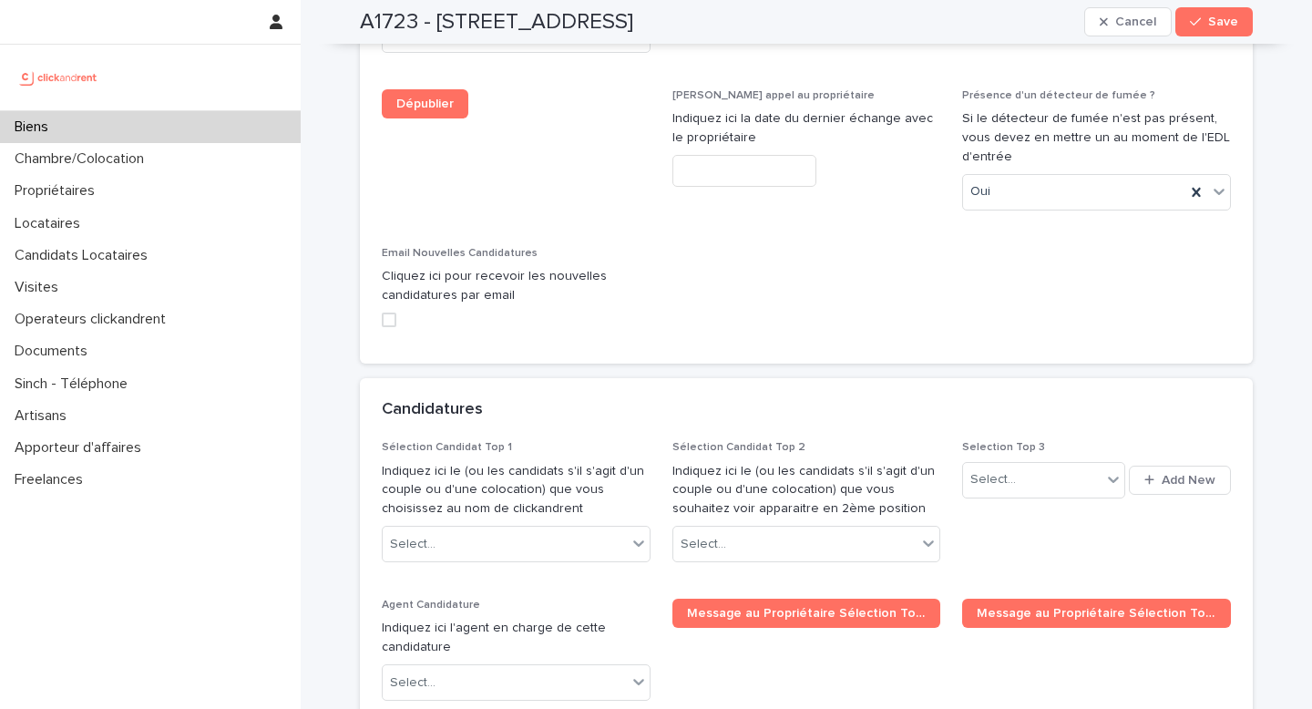
scroll to position [9910, 0]
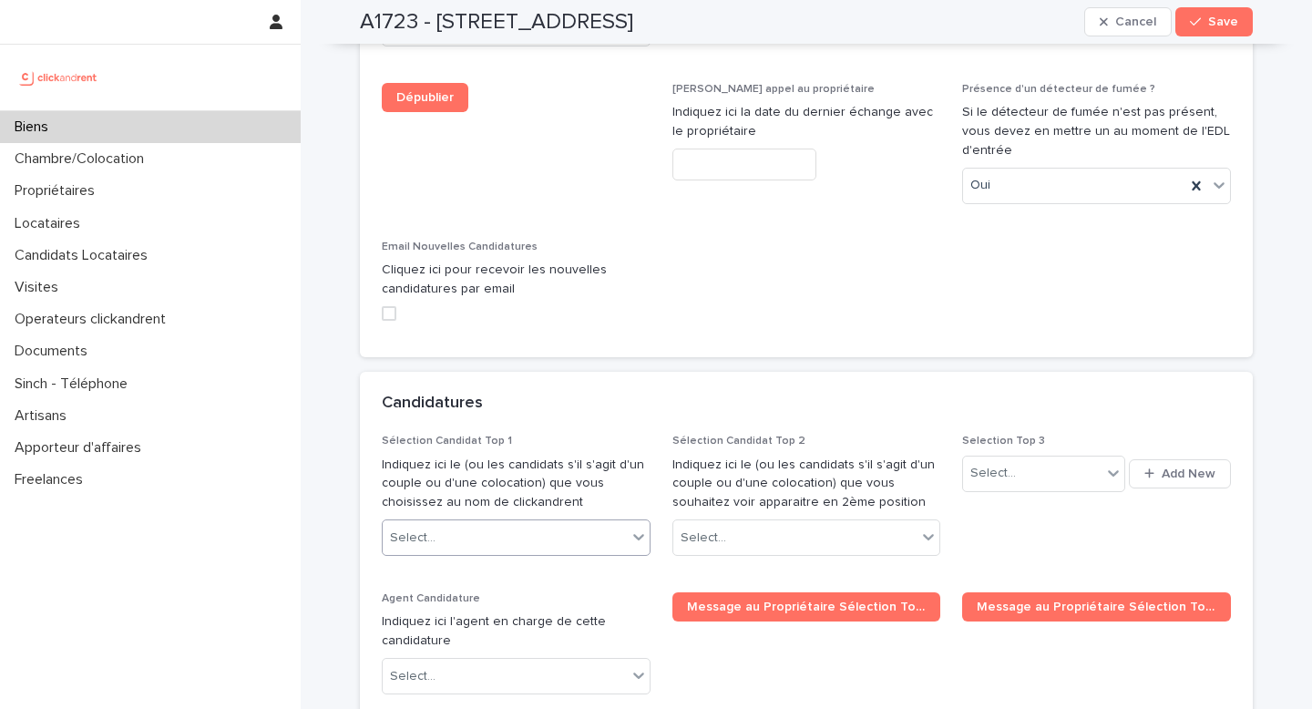
click at [543, 523] on div "Select..." at bounding box center [505, 538] width 244 height 30
type input "******"
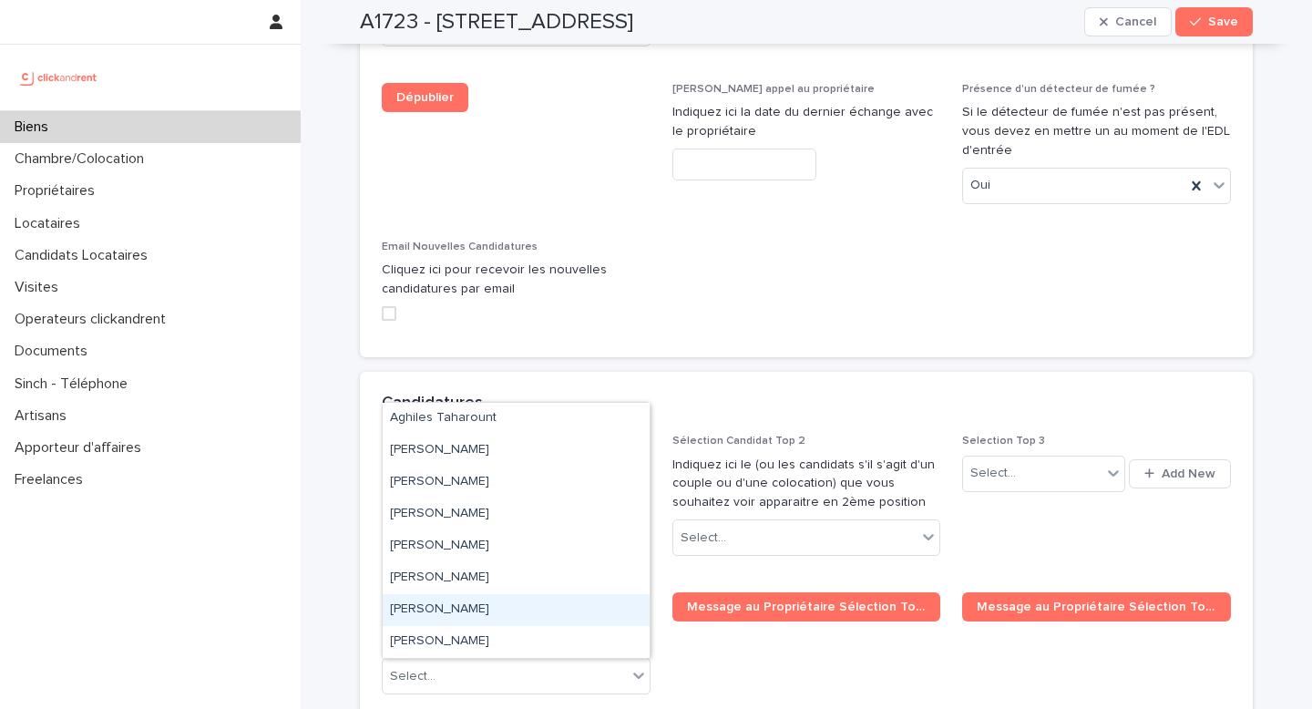
click at [458, 618] on div "[PERSON_NAME]" at bounding box center [516, 610] width 267 height 32
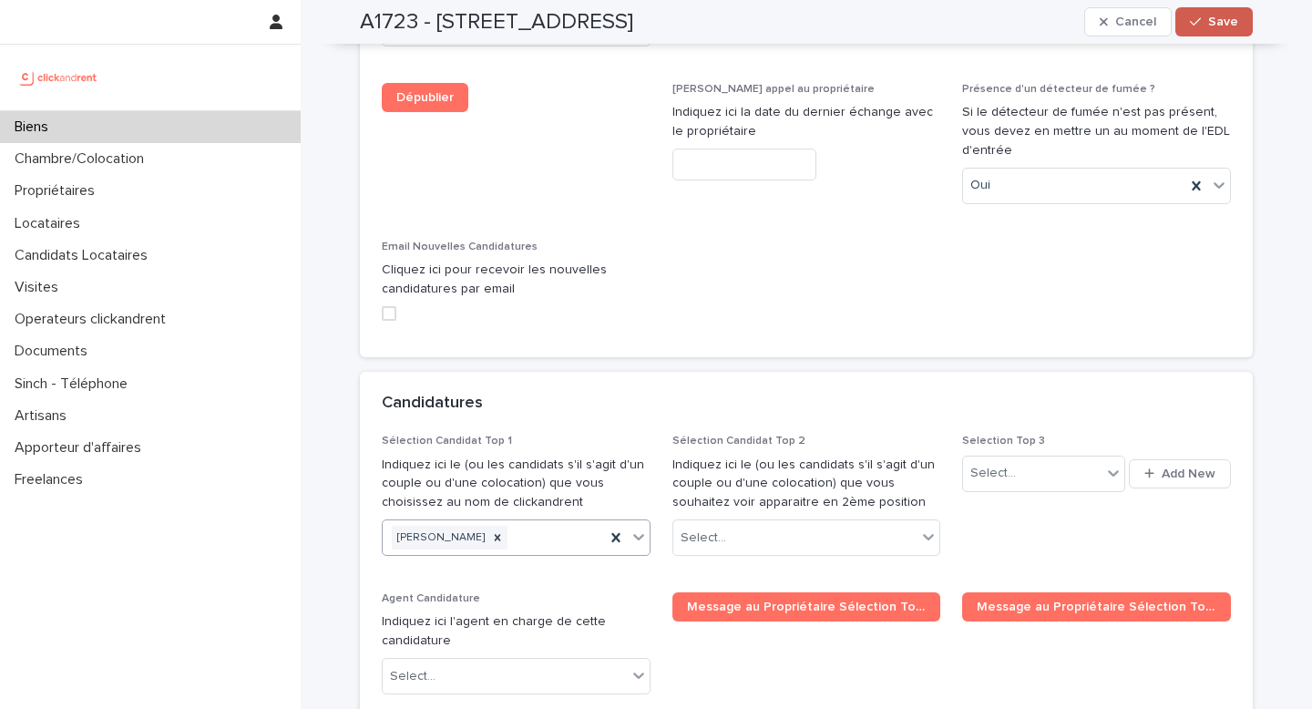
click at [1218, 23] on span "Save" at bounding box center [1223, 21] width 30 height 13
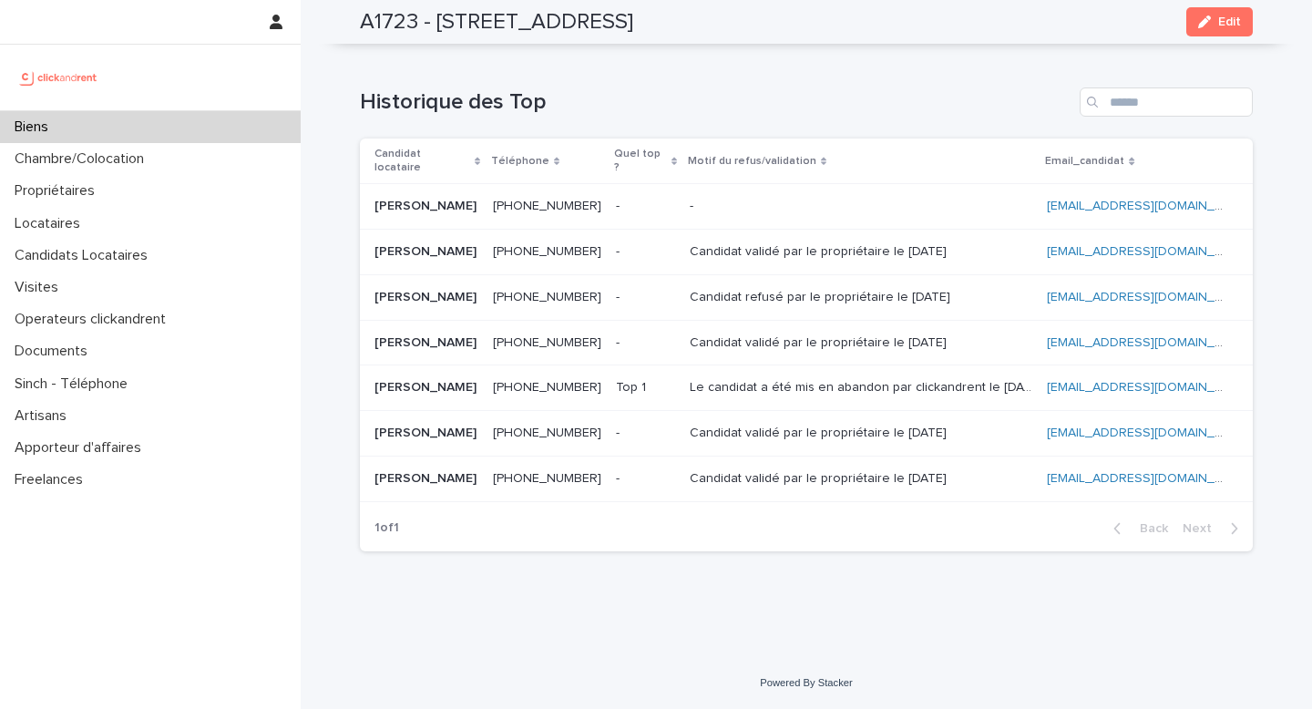
scroll to position [6676, 0]
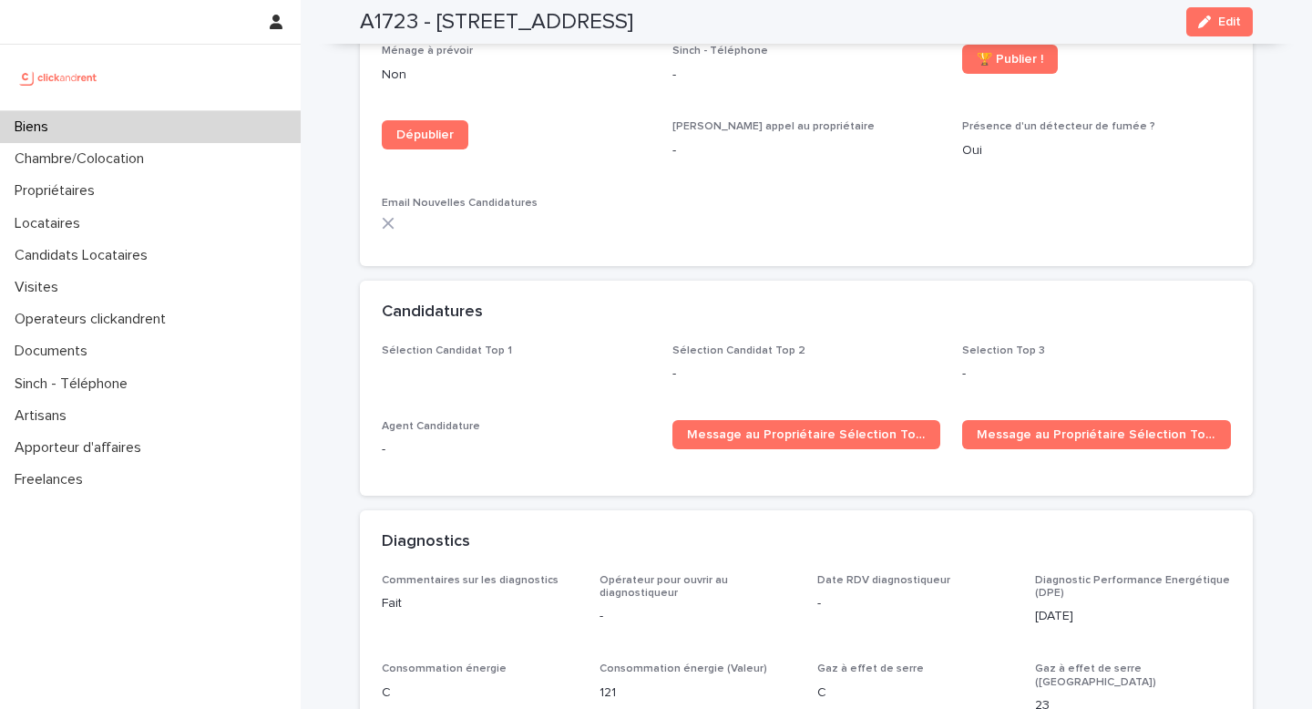
click at [632, 344] on span "Sélection Candidat Top 1" at bounding box center [516, 371] width 269 height 54
click at [528, 344] on div "Sélection Candidat Top 1" at bounding box center [516, 361] width 269 height 35
click at [537, 281] on div "Candidatures" at bounding box center [806, 313] width 893 height 64
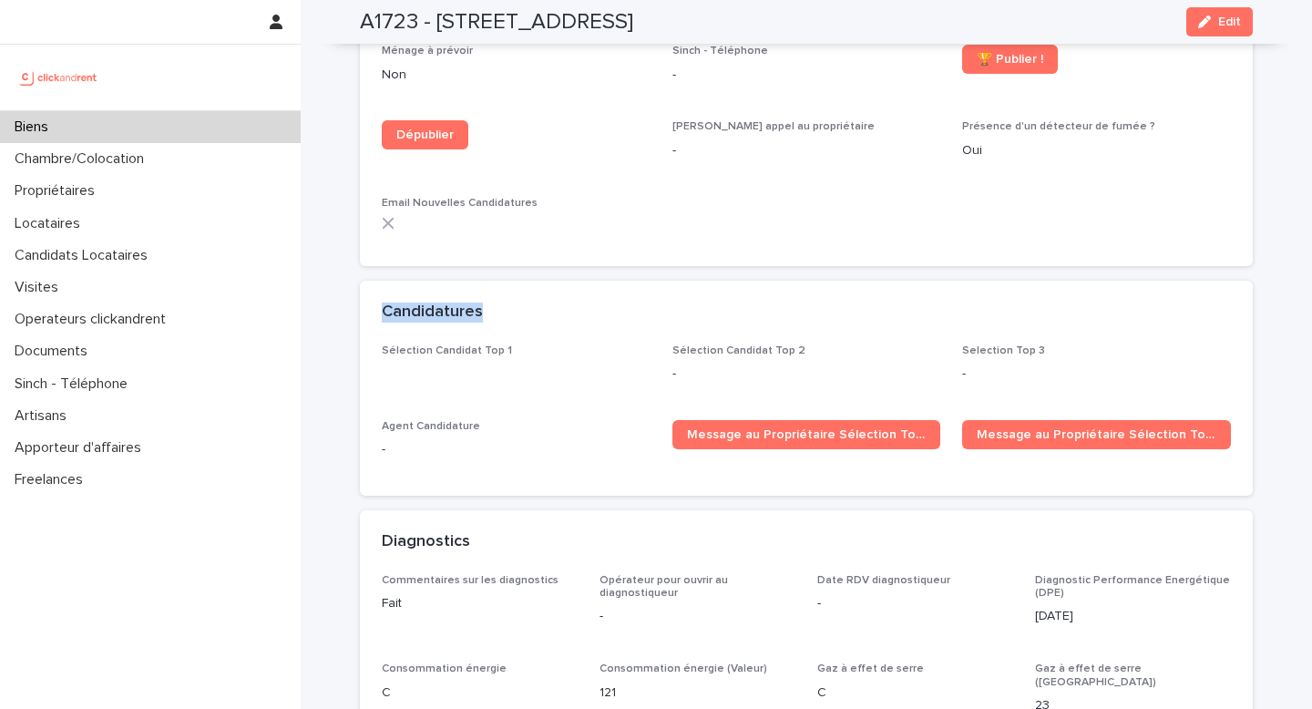
click at [537, 281] on div "Candidatures" at bounding box center [806, 313] width 893 height 64
click at [535, 281] on div "Candidatures" at bounding box center [806, 313] width 893 height 64
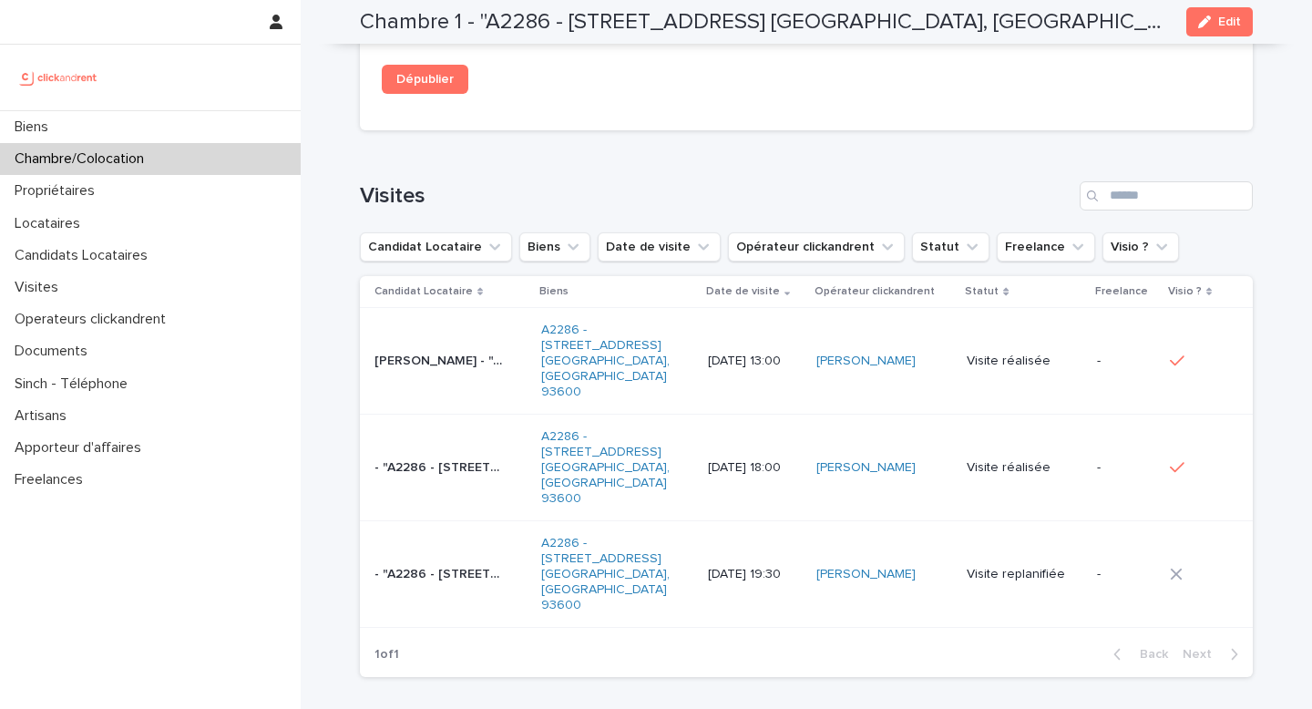
scroll to position [2133, 0]
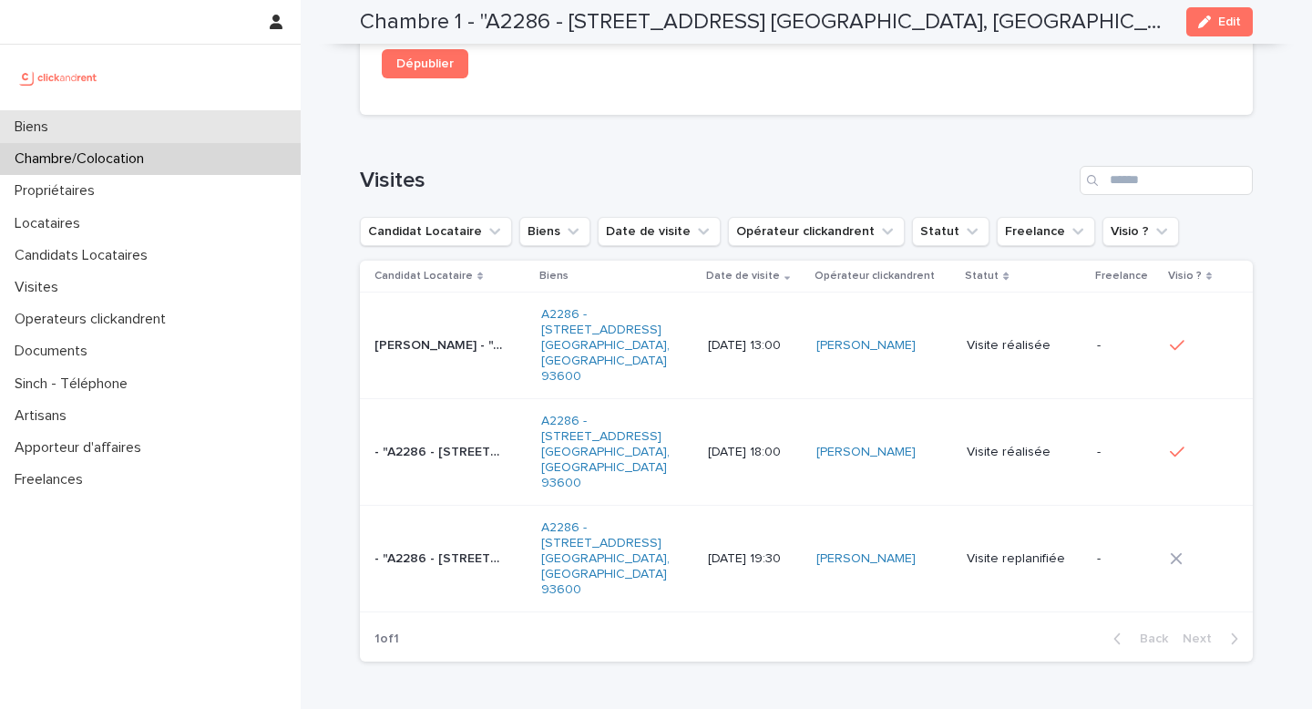
click at [190, 119] on div "Biens" at bounding box center [150, 127] width 301 height 32
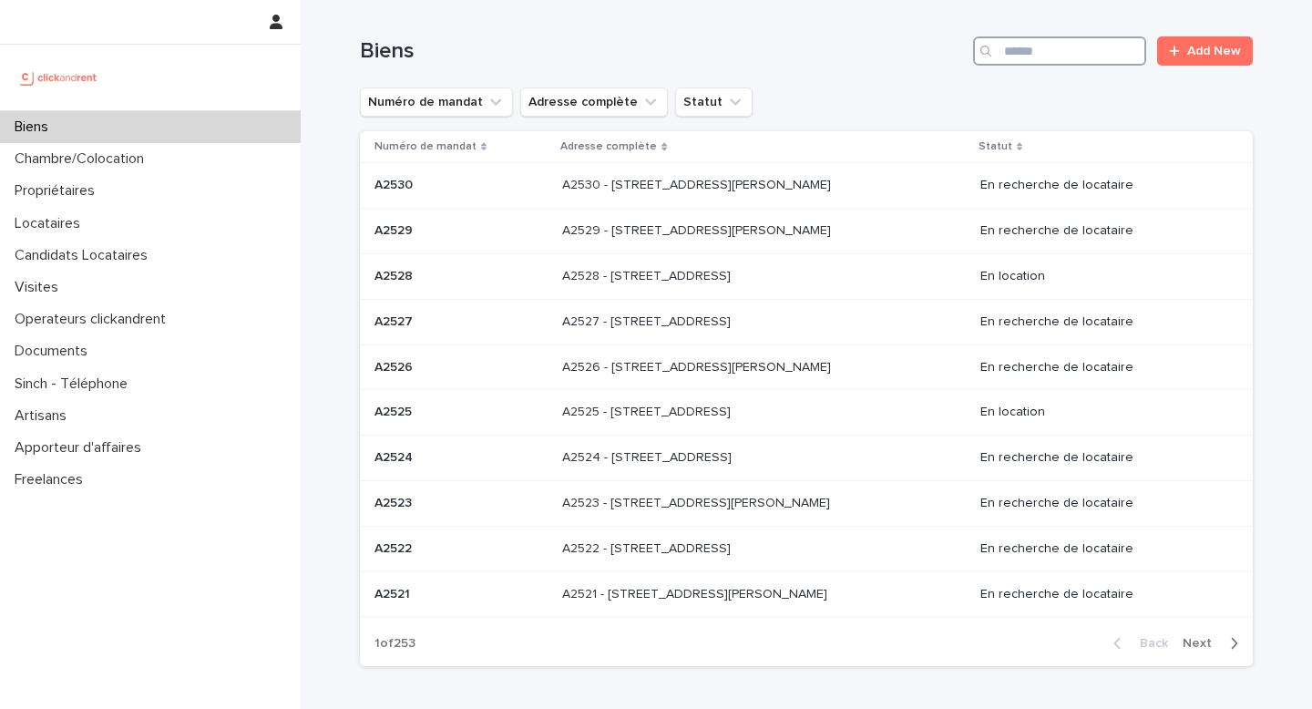
click at [1064, 37] on input "Search" at bounding box center [1059, 50] width 173 height 29
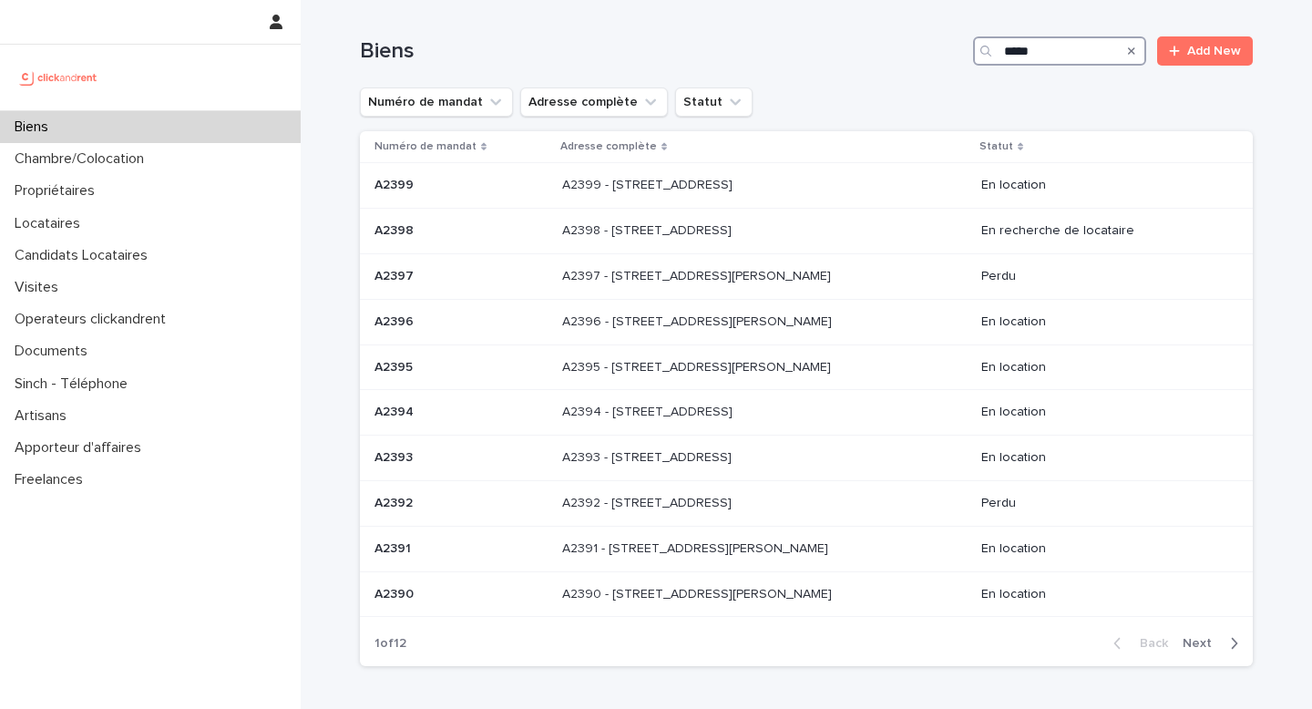
type input "*****"
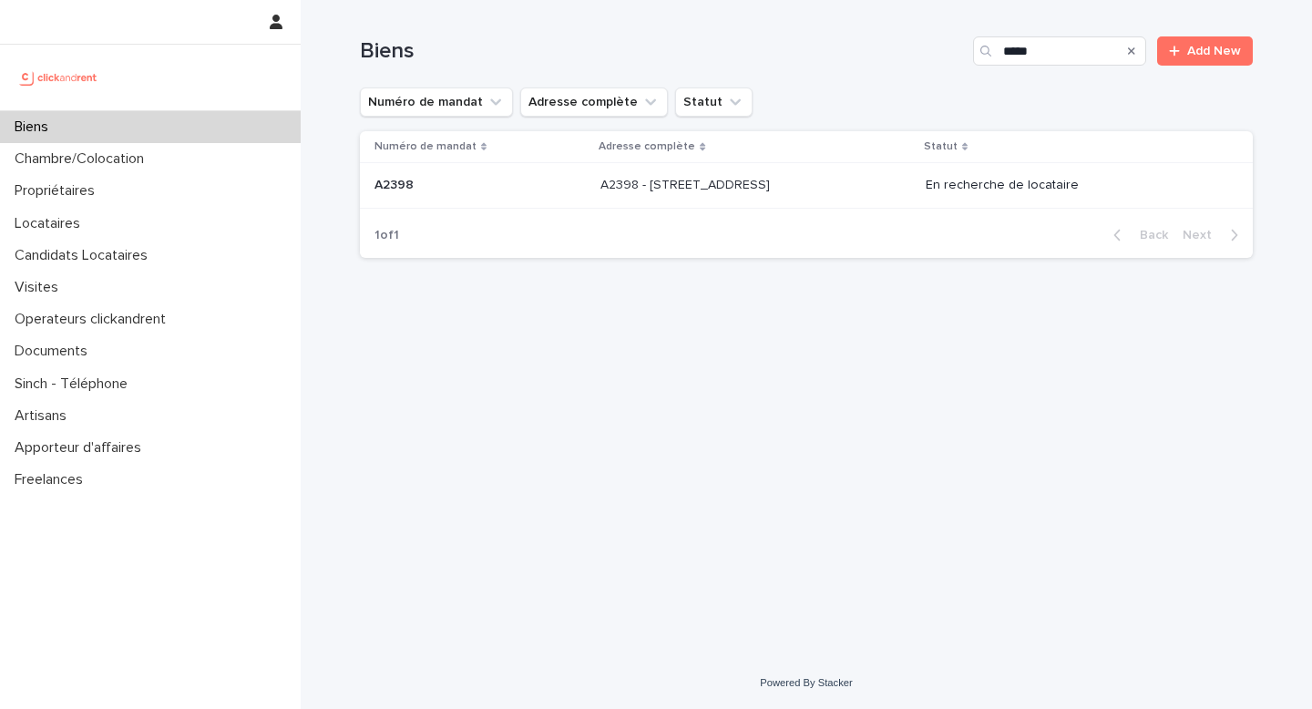
click at [767, 194] on div "A2398 - 226 Rue de Suzon Résidence Le Voltaire , Talence 33400 A2398 - 226 Rue …" at bounding box center [756, 185] width 311 height 30
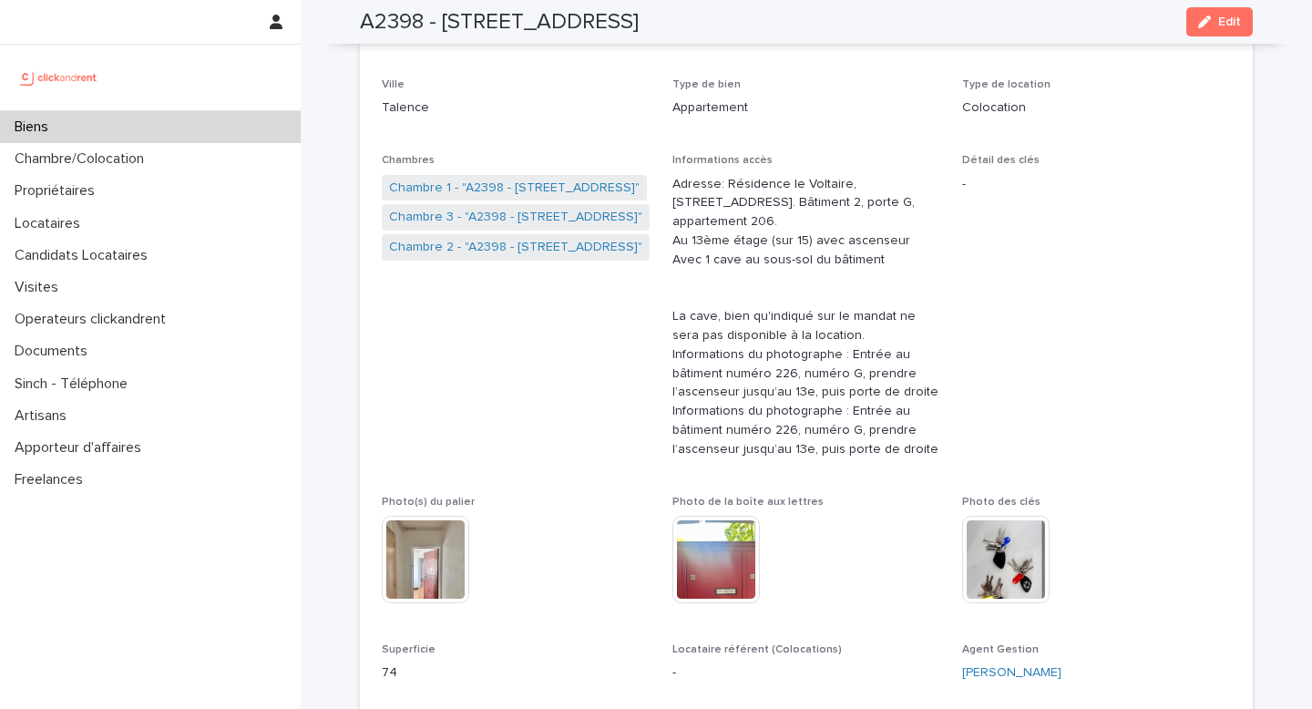
scroll to position [233, 0]
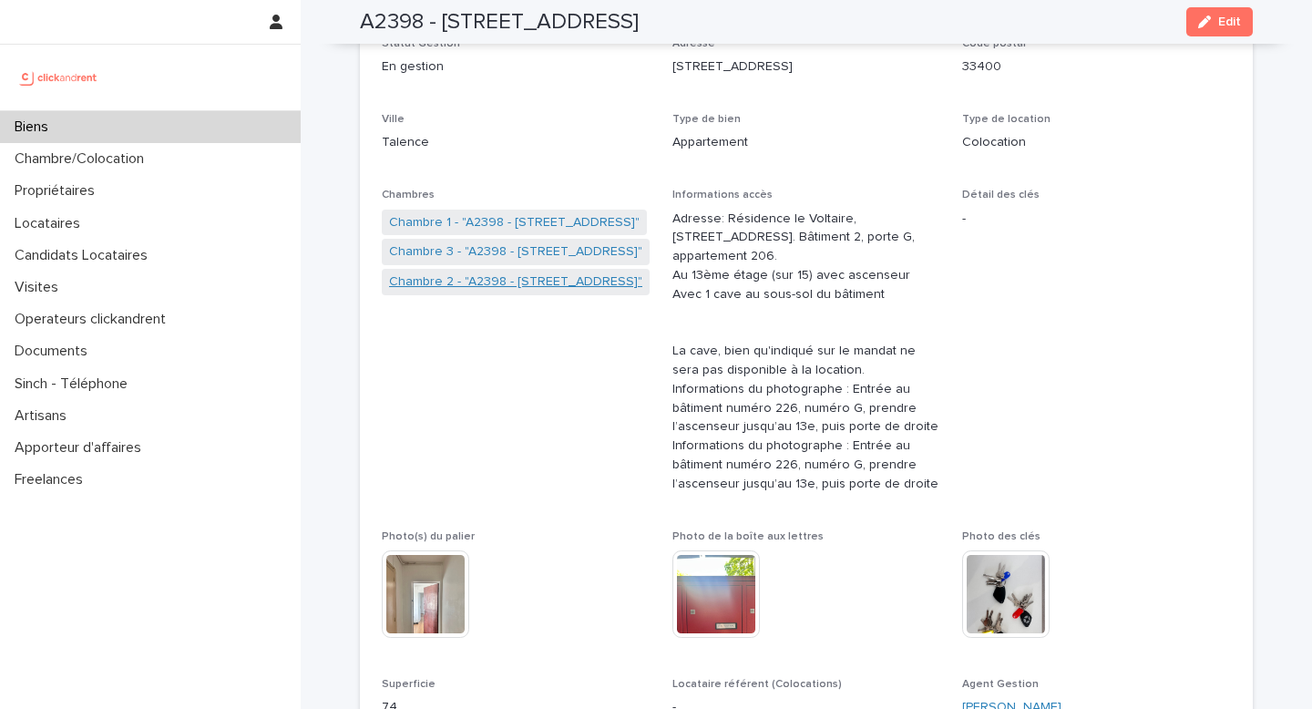
click at [581, 289] on link "Chambre 2 - "A2398 - 226 Rue de Suzon Résidence Le Voltaire , Talence 33400"" at bounding box center [515, 281] width 253 height 19
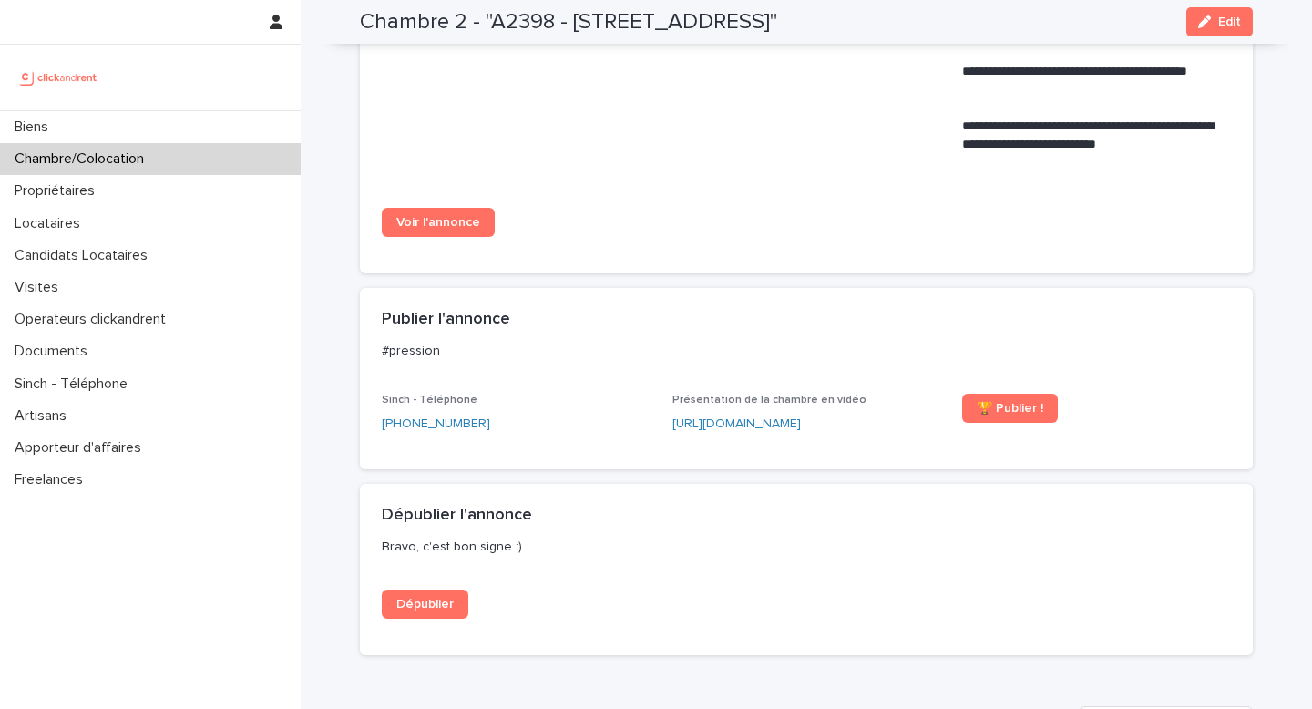
scroll to position [2458, 0]
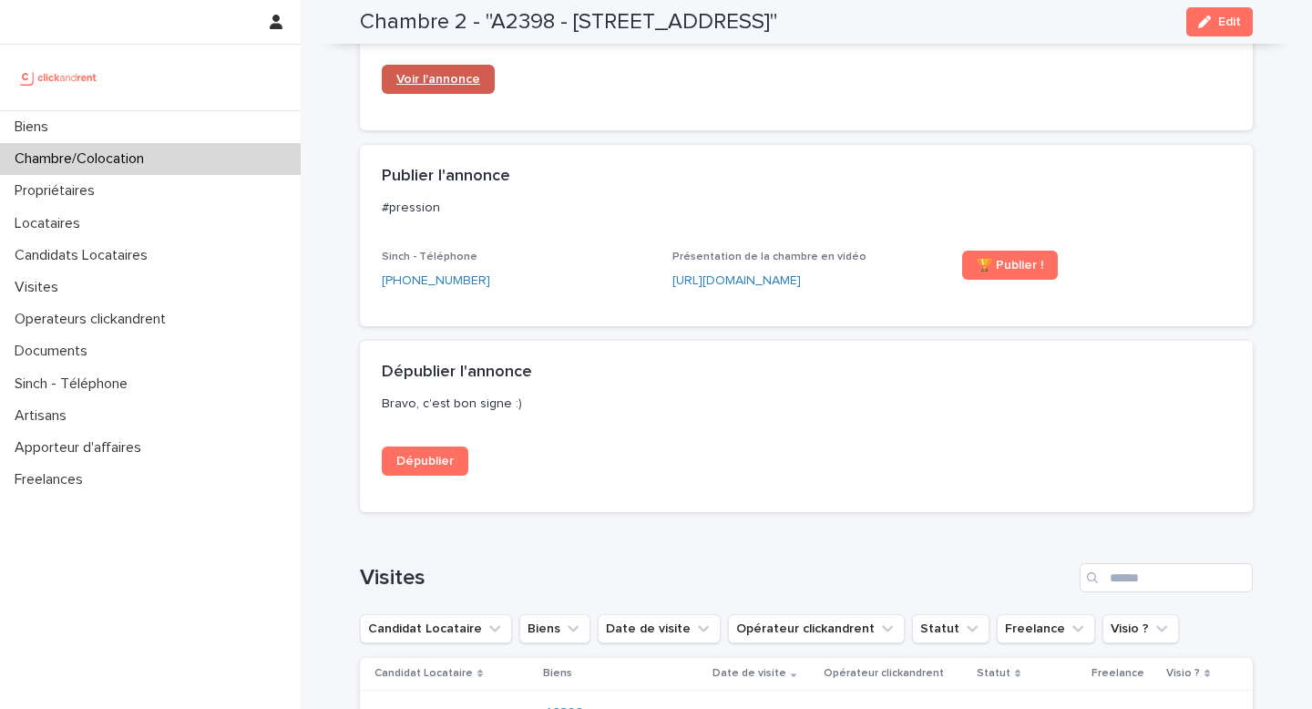
click at [457, 86] on span "Voir l'annonce" at bounding box center [438, 79] width 84 height 13
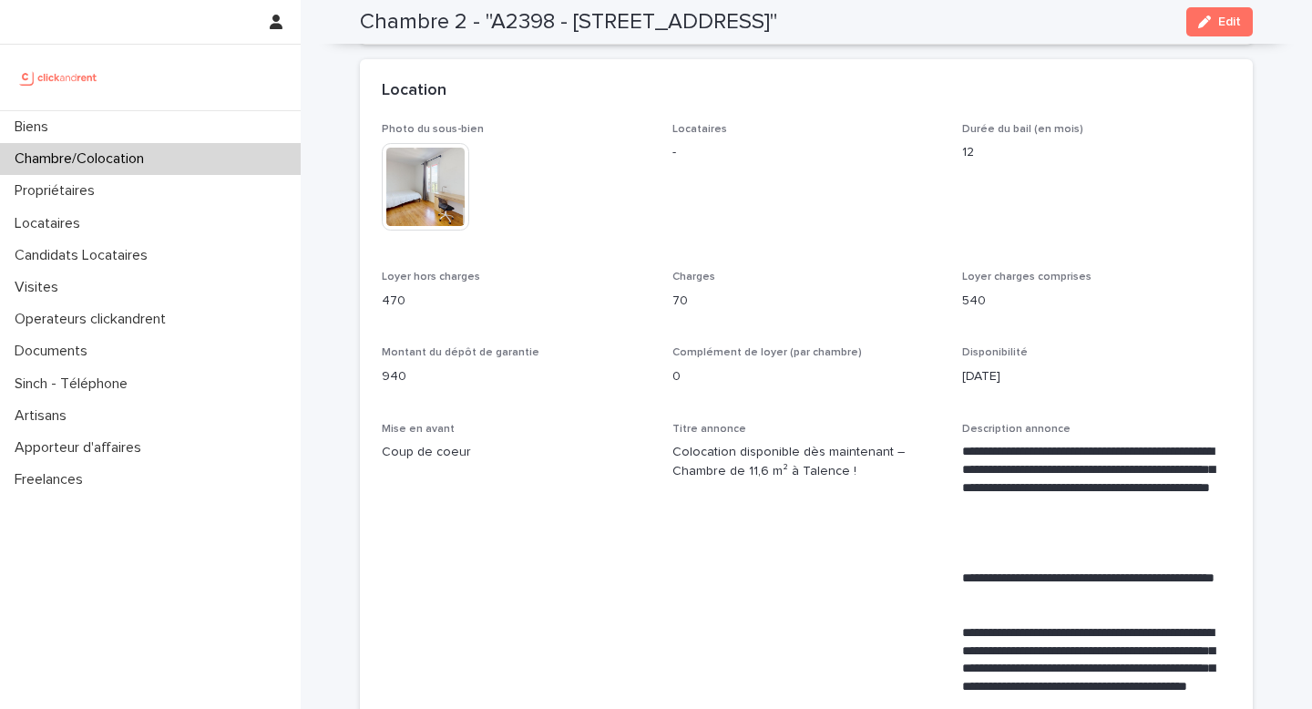
scroll to position [0, 0]
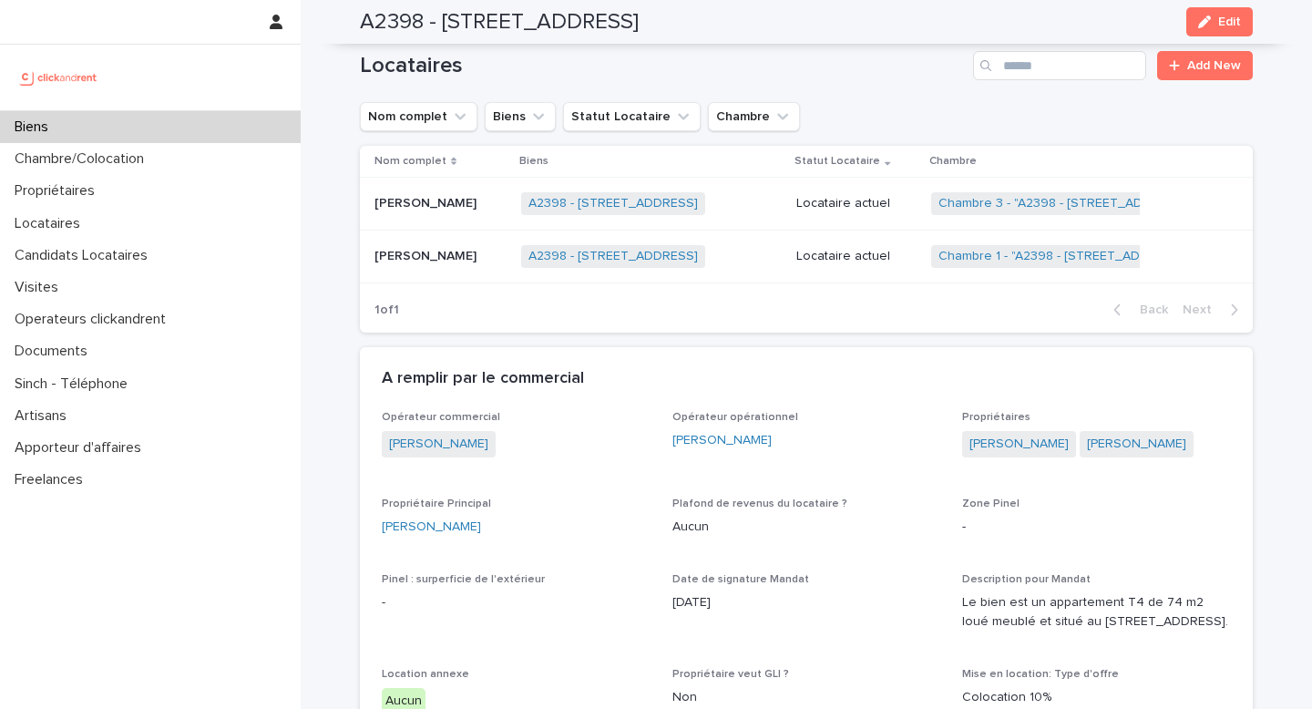
scroll to position [989, 0]
click at [862, 193] on div "Locataire actuel" at bounding box center [856, 199] width 120 height 19
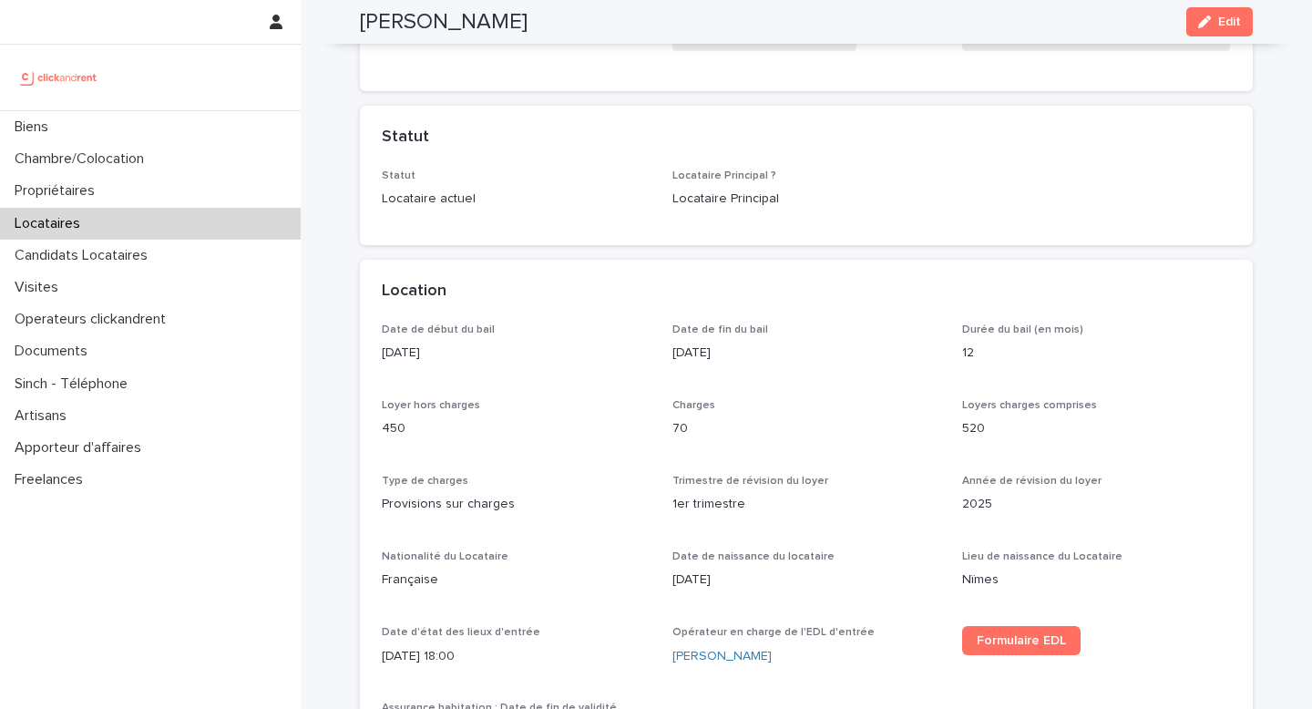
scroll to position [347, 0]
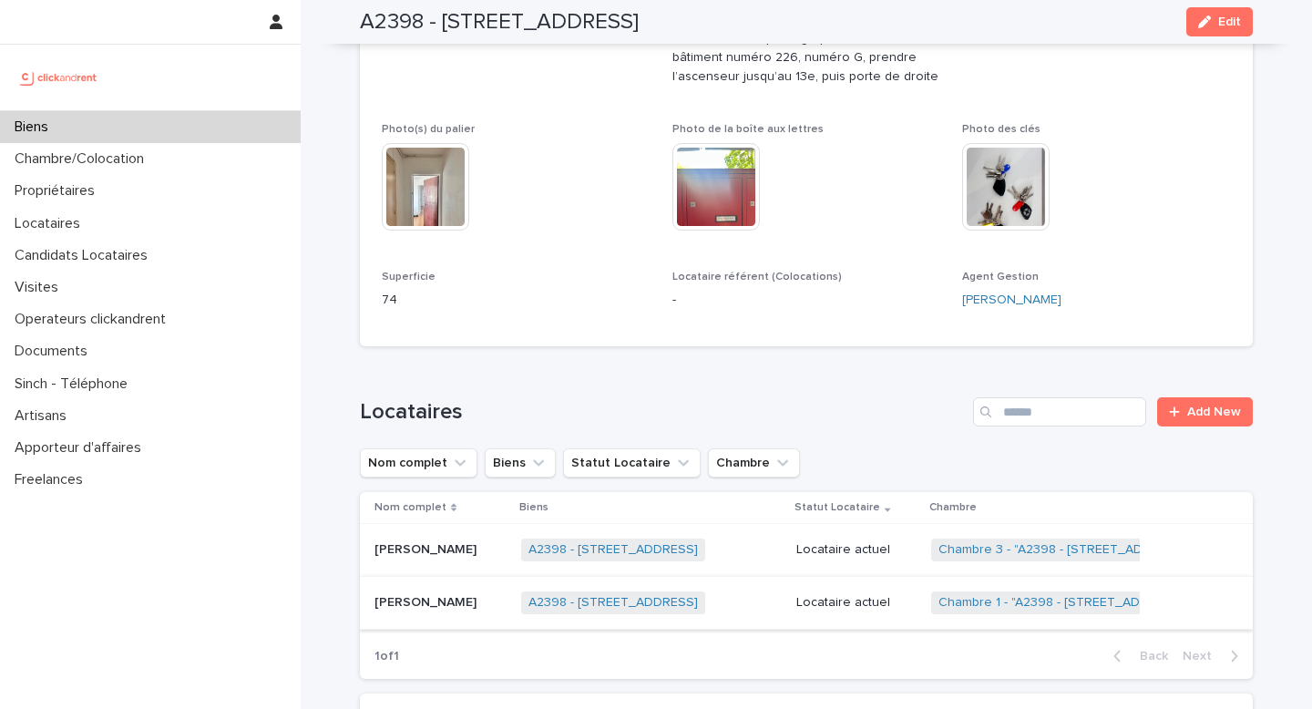
scroll to position [788, 0]
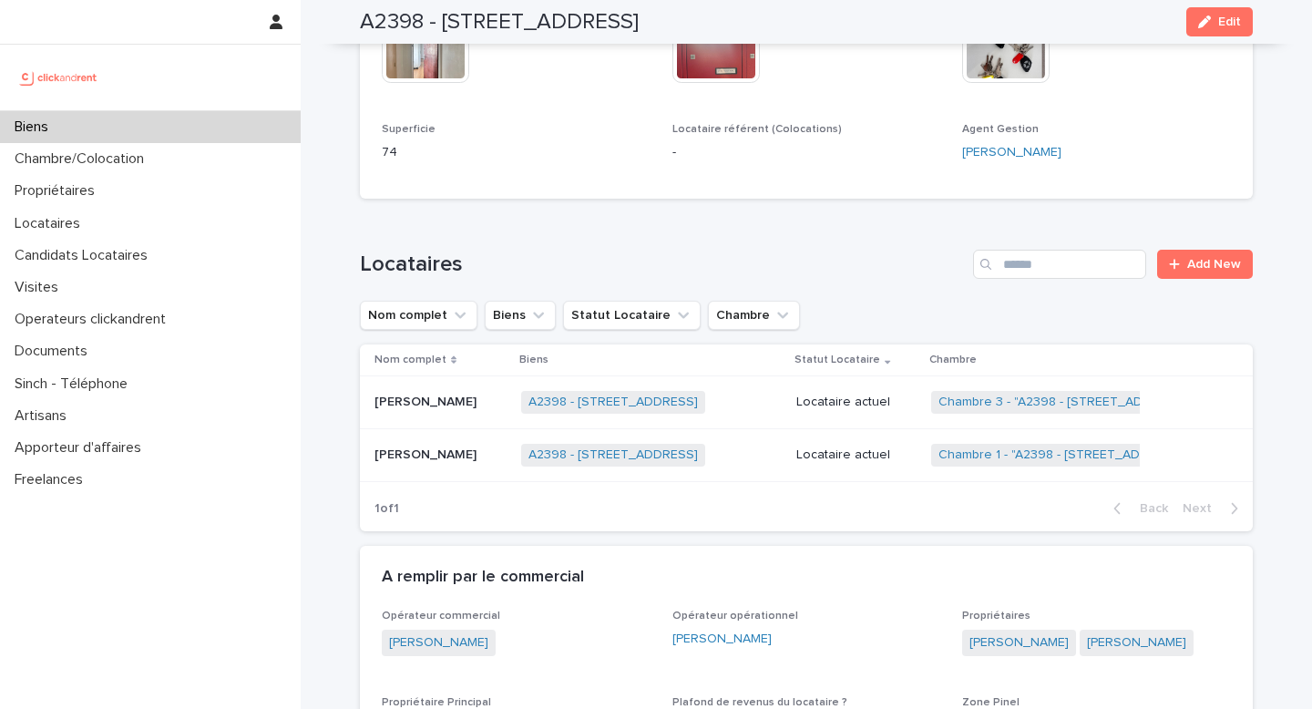
click at [862, 475] on td "Locataire actuel" at bounding box center [856, 455] width 135 height 53
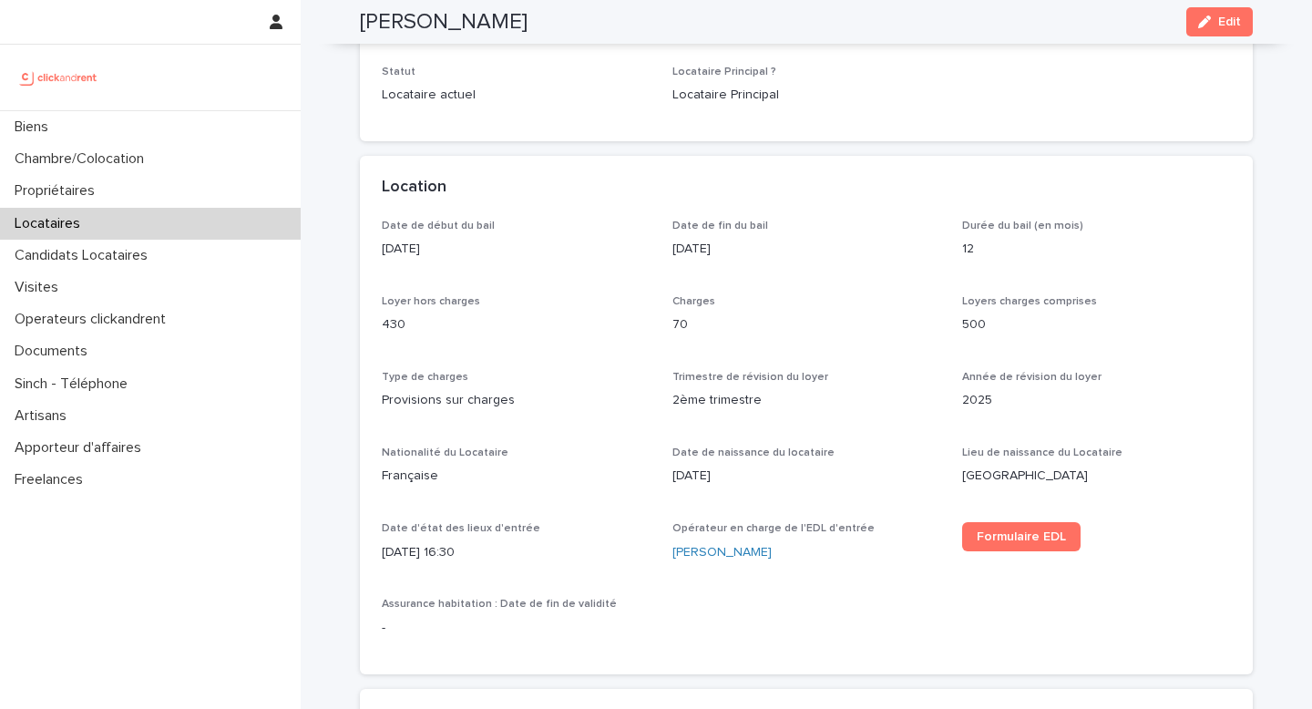
scroll to position [447, 0]
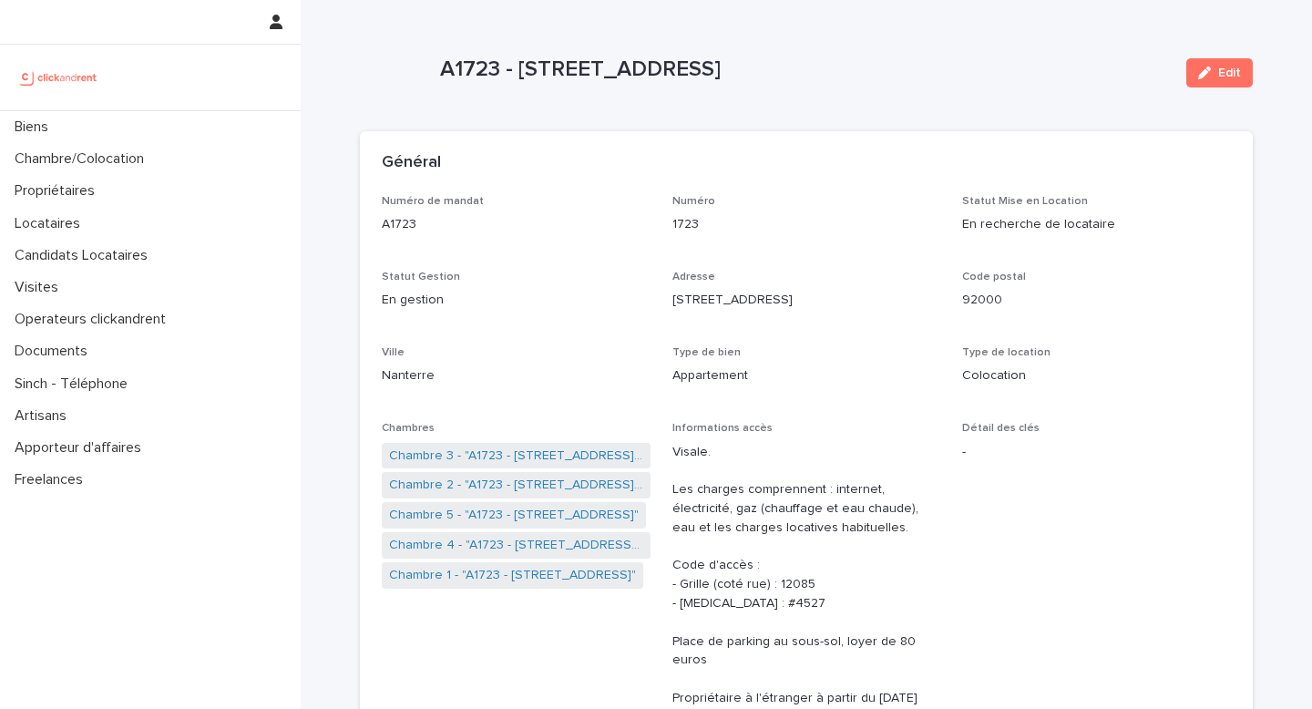
scroll to position [6571, 0]
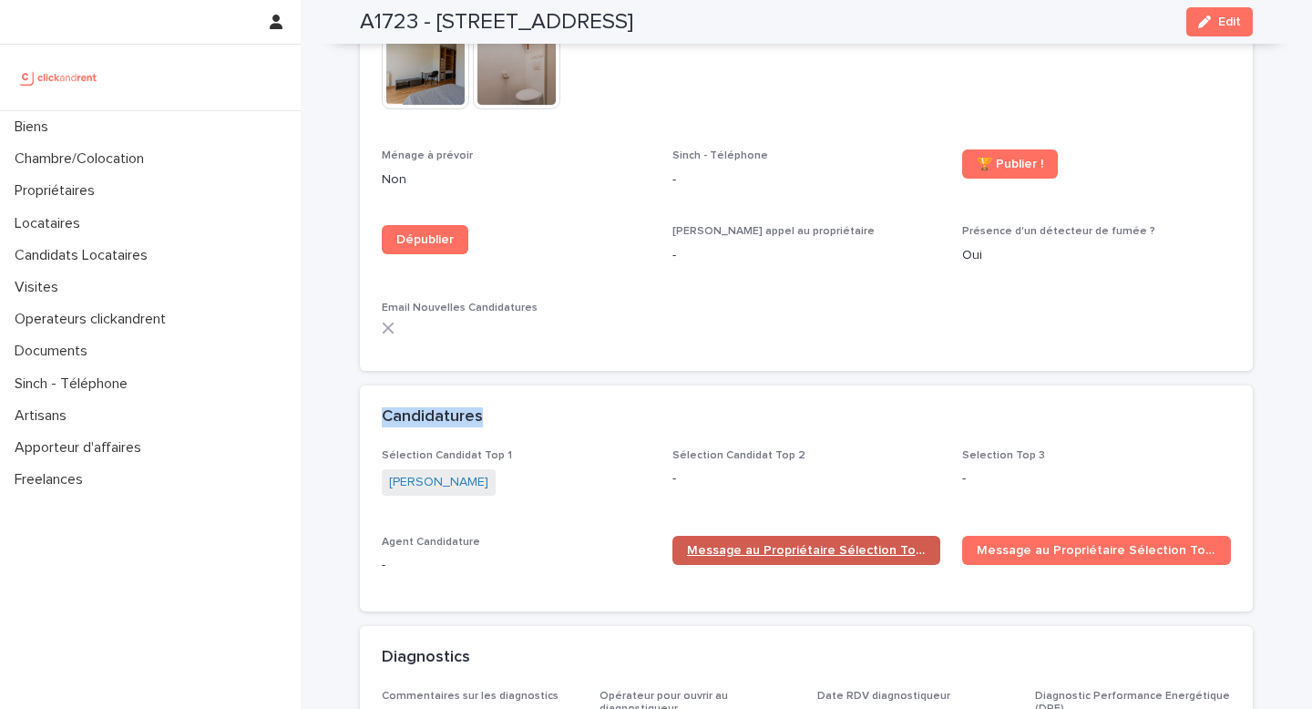
click at [765, 544] on span "Message au Propriétaire Sélection Top 1" at bounding box center [807, 550] width 240 height 13
